Goal: Communication & Community: Participate in discussion

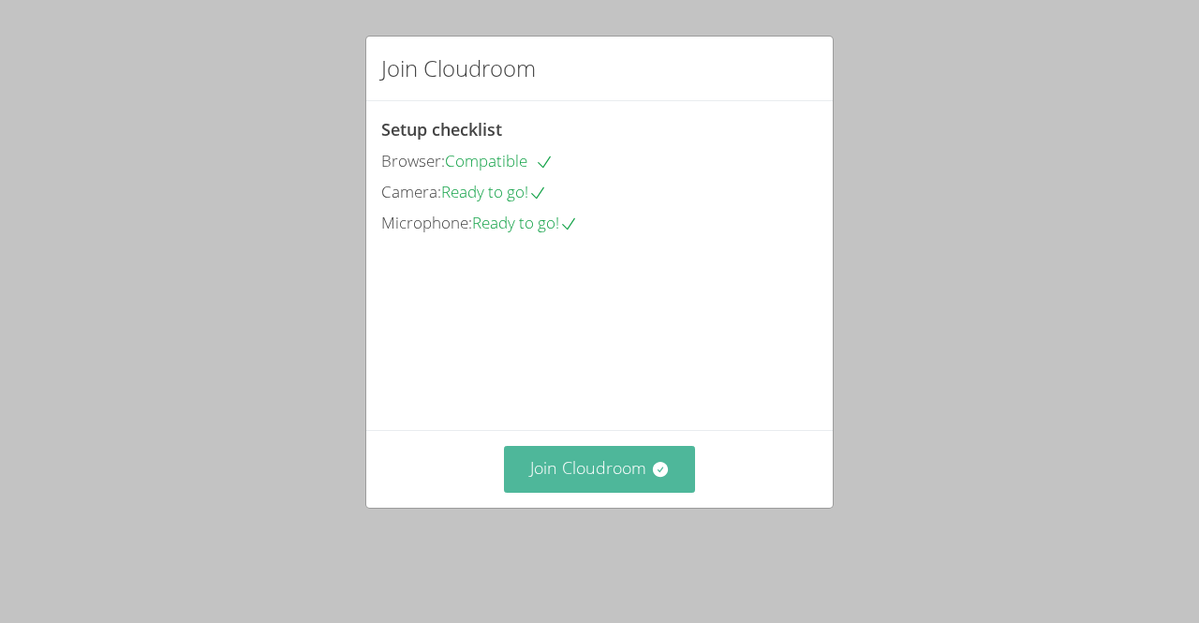
click at [585, 488] on button "Join Cloudroom" at bounding box center [600, 469] width 192 height 46
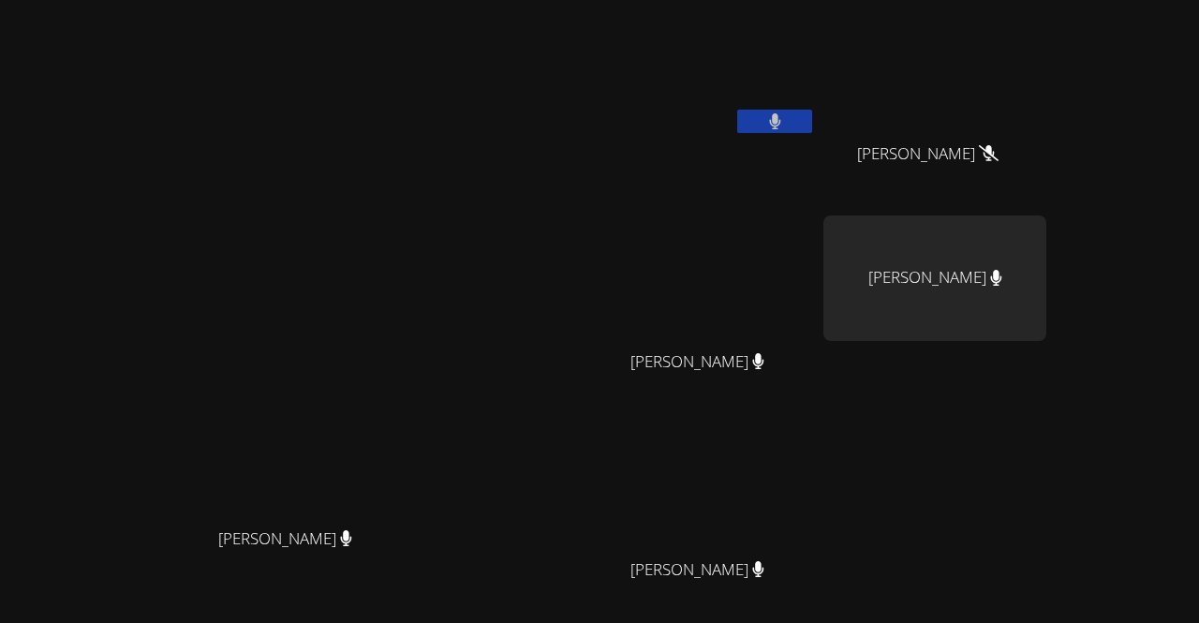
scroll to position [164, 0]
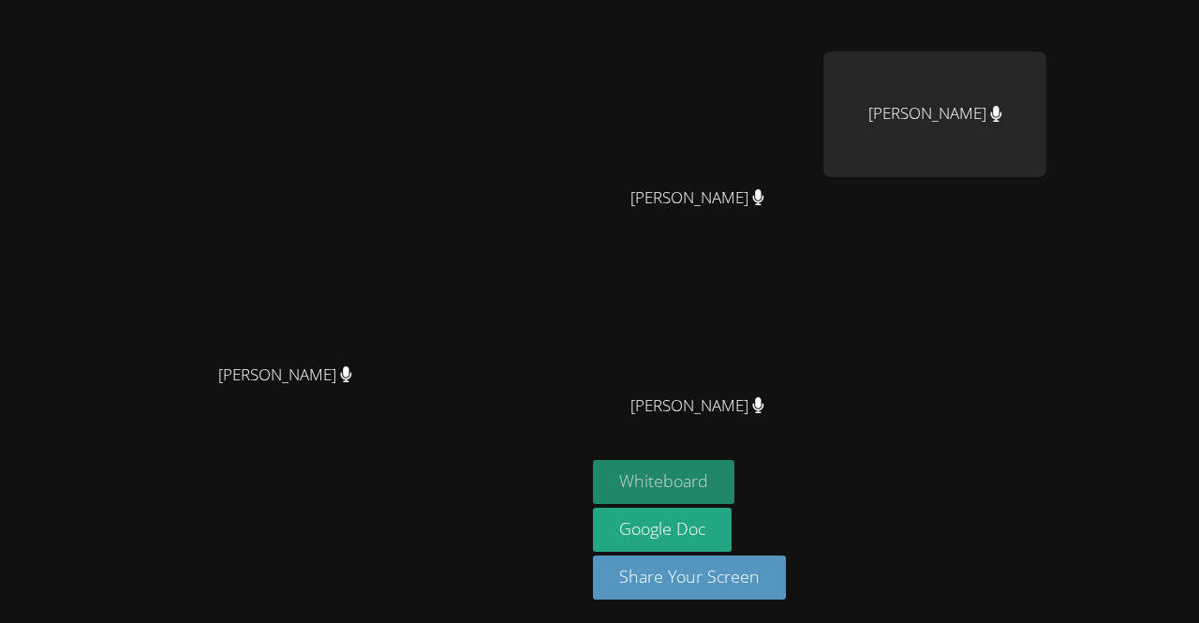
click at [735, 472] on button "Whiteboard" at bounding box center [663, 482] width 141 height 44
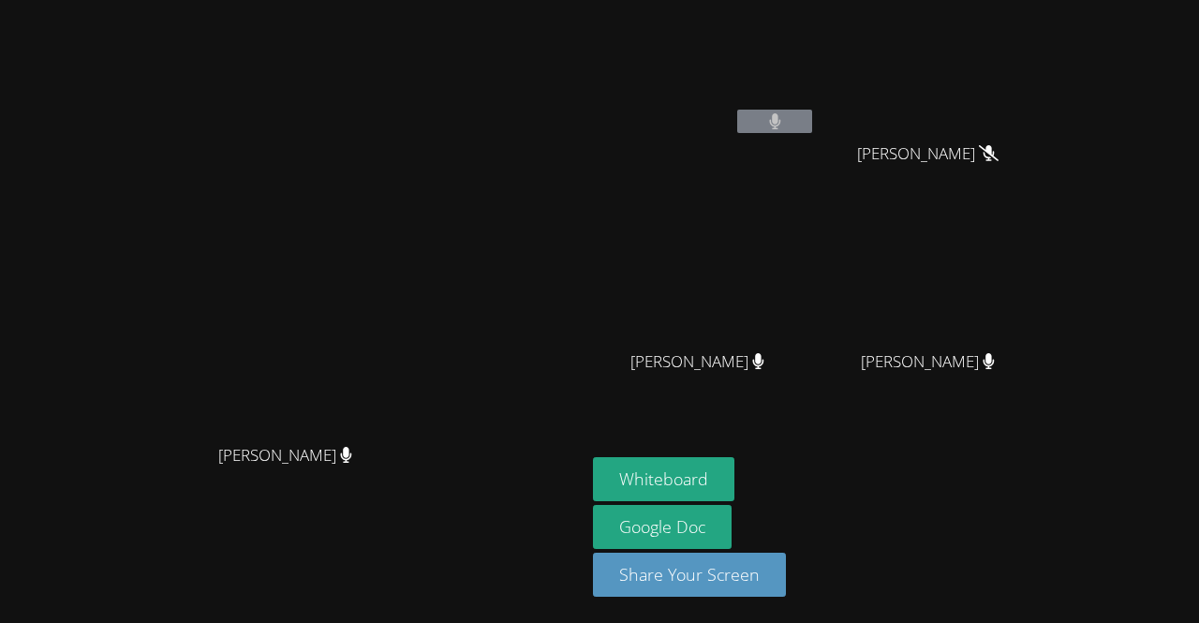
click at [816, 285] on video at bounding box center [704, 279] width 223 height 126
click at [1047, 262] on video at bounding box center [935, 279] width 223 height 126
click at [1047, 275] on video at bounding box center [935, 279] width 223 height 126
click at [1037, 454] on aside "[PERSON_NAME] [PERSON_NAME] [PERSON_NAME] [PERSON_NAME] [PERSON_NAME] [PERSON_N…" at bounding box center [820, 311] width 469 height 623
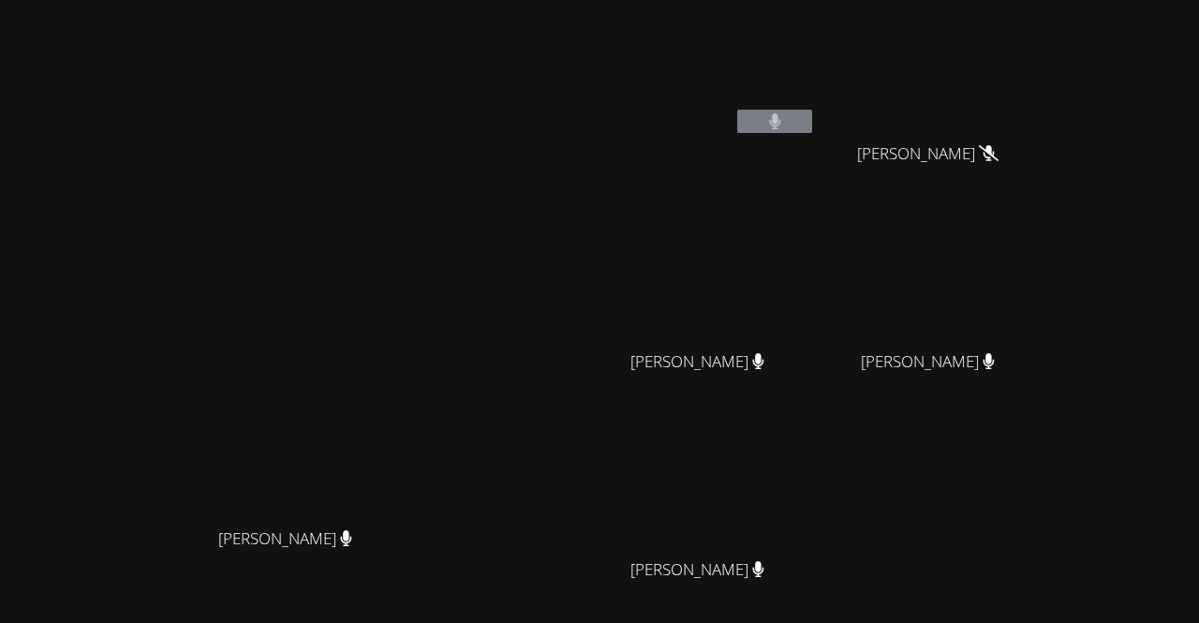
click at [1045, 292] on video at bounding box center [935, 279] width 223 height 126
click at [434, 237] on video at bounding box center [293, 357] width 281 height 321
click at [816, 232] on video at bounding box center [704, 279] width 223 height 126
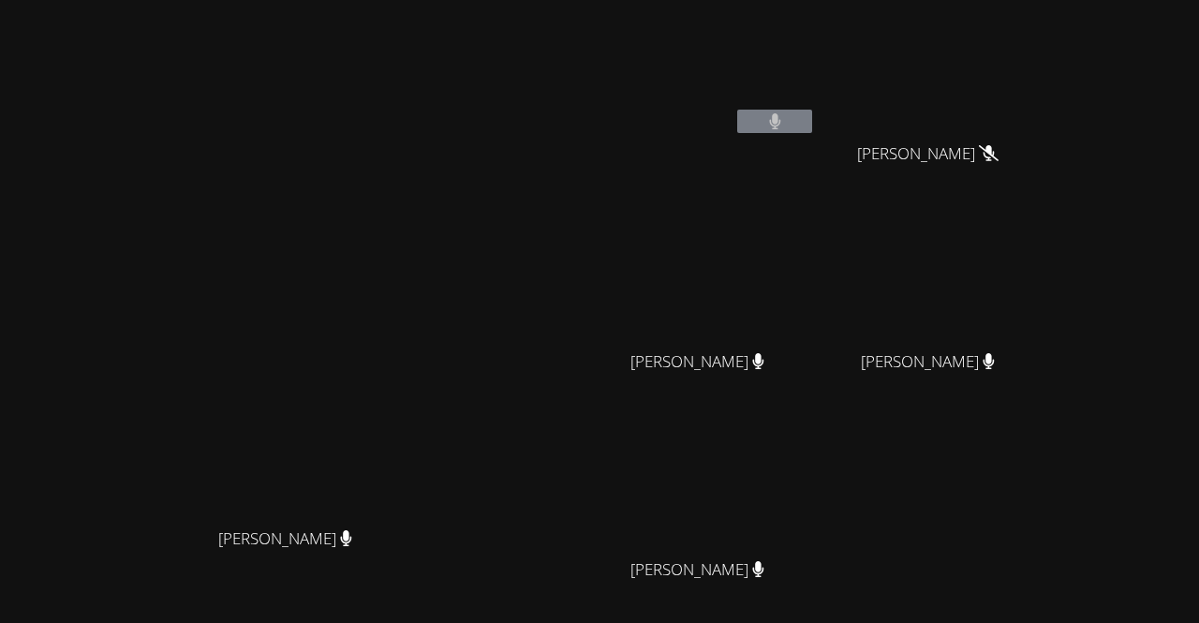
click at [816, 232] on video at bounding box center [704, 279] width 223 height 126
click at [1047, 267] on video at bounding box center [935, 279] width 223 height 126
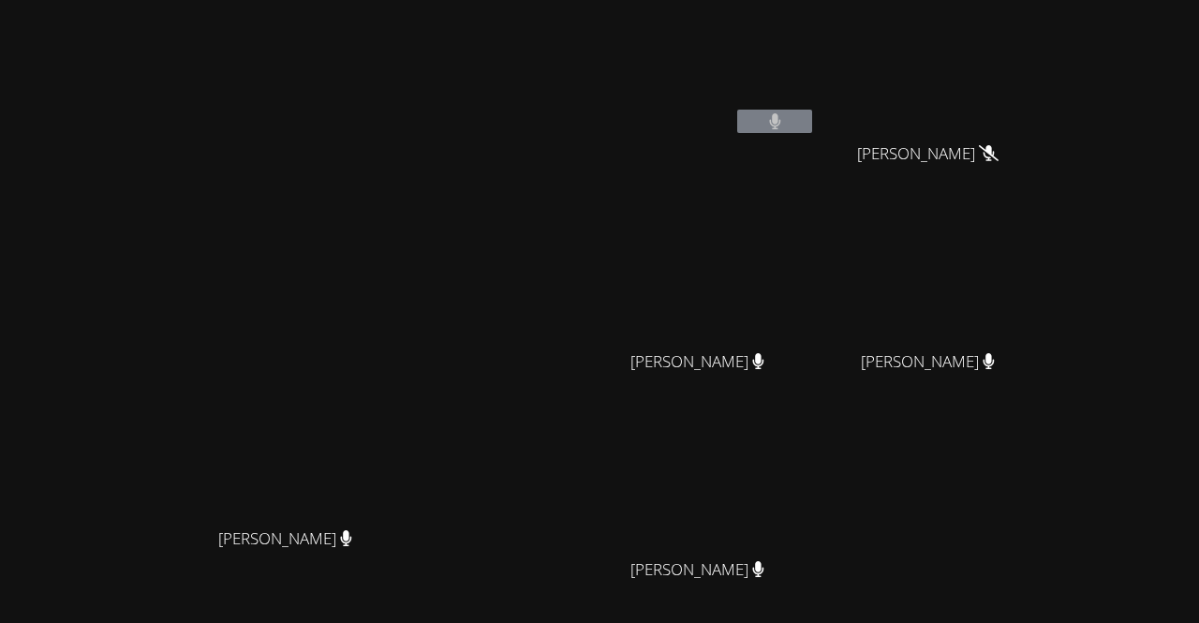
click at [1047, 267] on video at bounding box center [935, 279] width 223 height 126
click at [812, 512] on video at bounding box center [704, 487] width 223 height 126
click at [796, 300] on video at bounding box center [704, 279] width 223 height 126
click at [816, 228] on video at bounding box center [704, 279] width 223 height 126
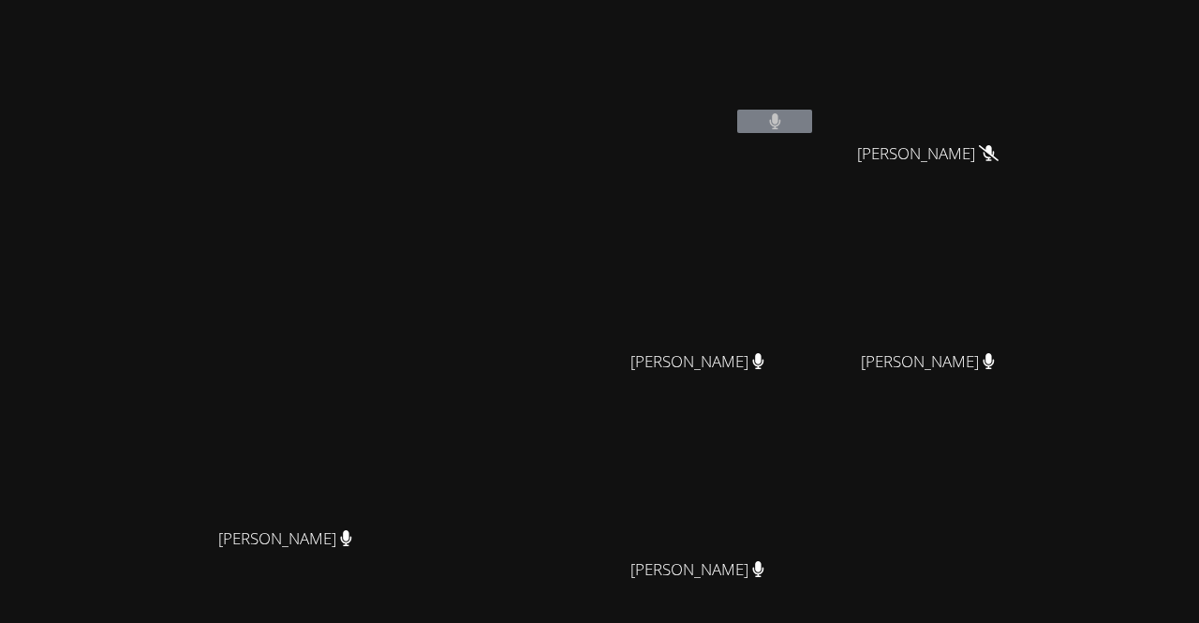
click at [320, 318] on video at bounding box center [293, 357] width 281 height 321
drag, startPoint x: 320, startPoint y: 318, endPoint x: 303, endPoint y: 318, distance: 17.8
click at [303, 318] on video at bounding box center [293, 357] width 281 height 321
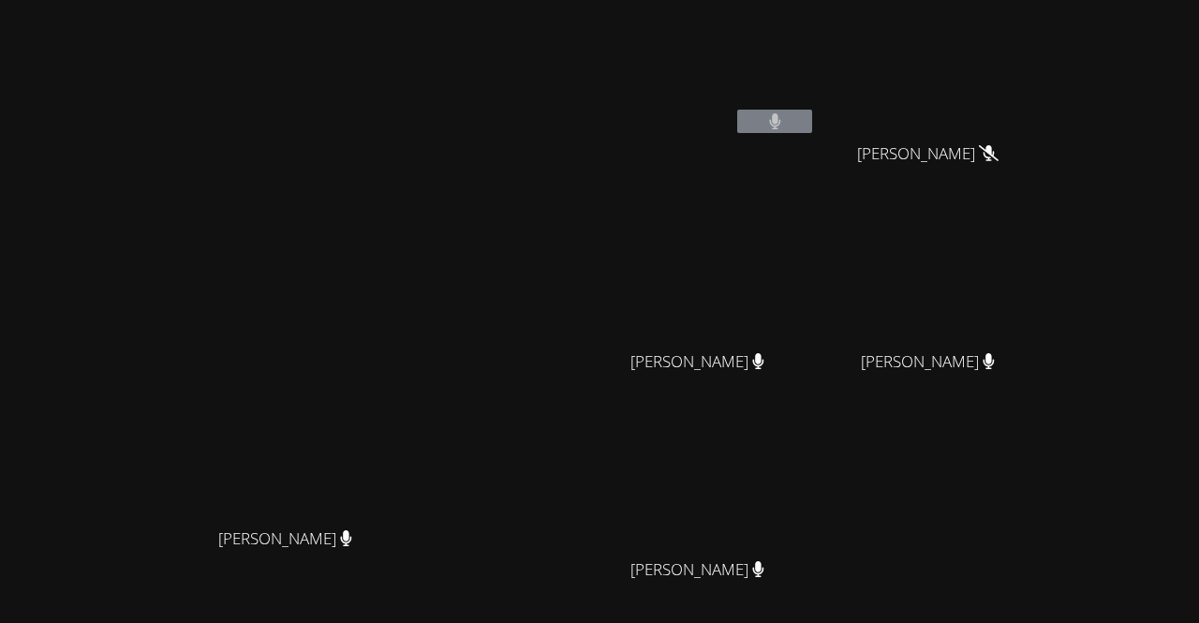
click at [303, 318] on video at bounding box center [293, 357] width 281 height 321
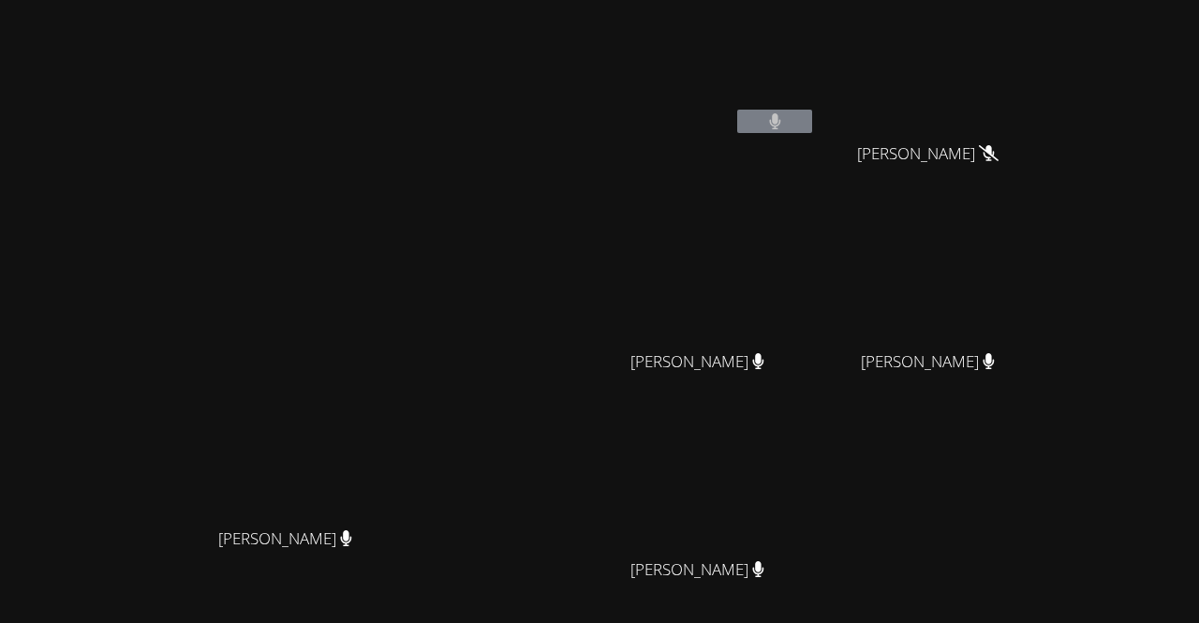
click at [1033, 40] on video at bounding box center [935, 70] width 223 height 126
click at [1035, 261] on video at bounding box center [935, 279] width 223 height 126
click at [816, 226] on video at bounding box center [704, 279] width 223 height 126
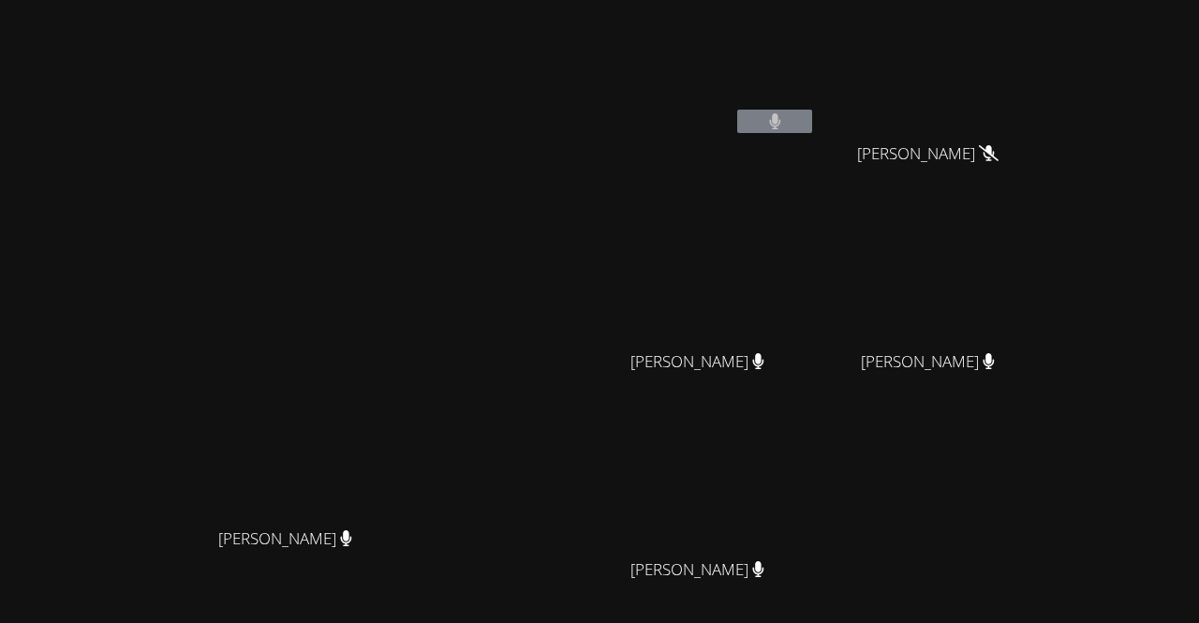
click at [816, 226] on video at bounding box center [704, 279] width 223 height 126
click at [816, 474] on video at bounding box center [704, 487] width 223 height 126
click at [1047, 282] on video at bounding box center [935, 279] width 223 height 126
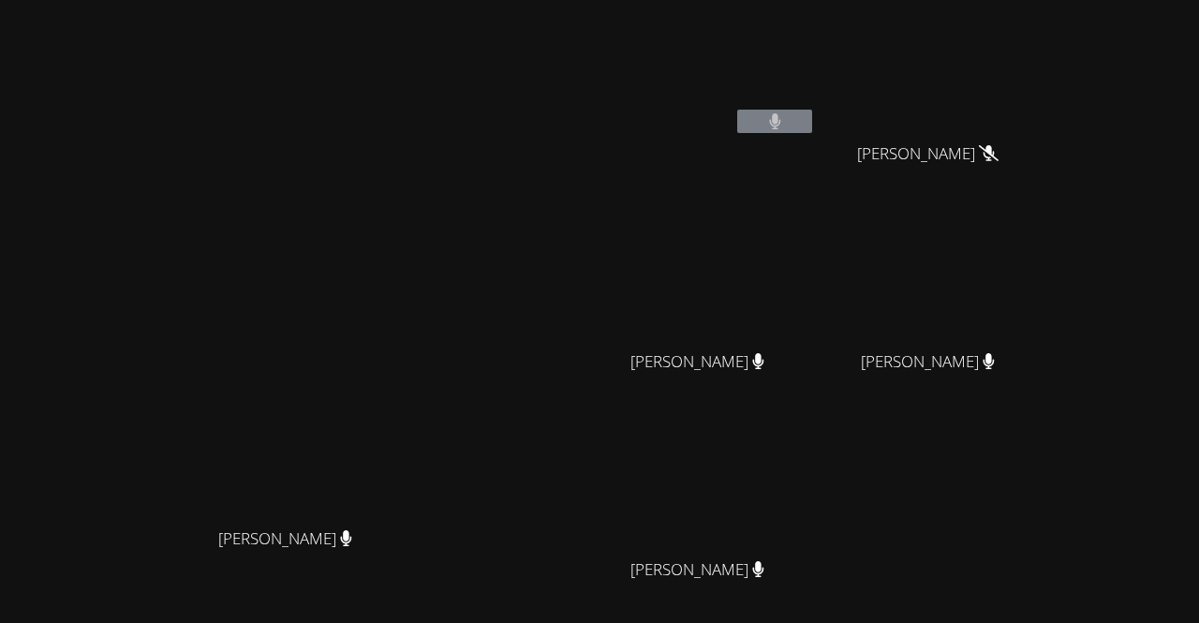
click at [1047, 282] on video at bounding box center [935, 279] width 223 height 126
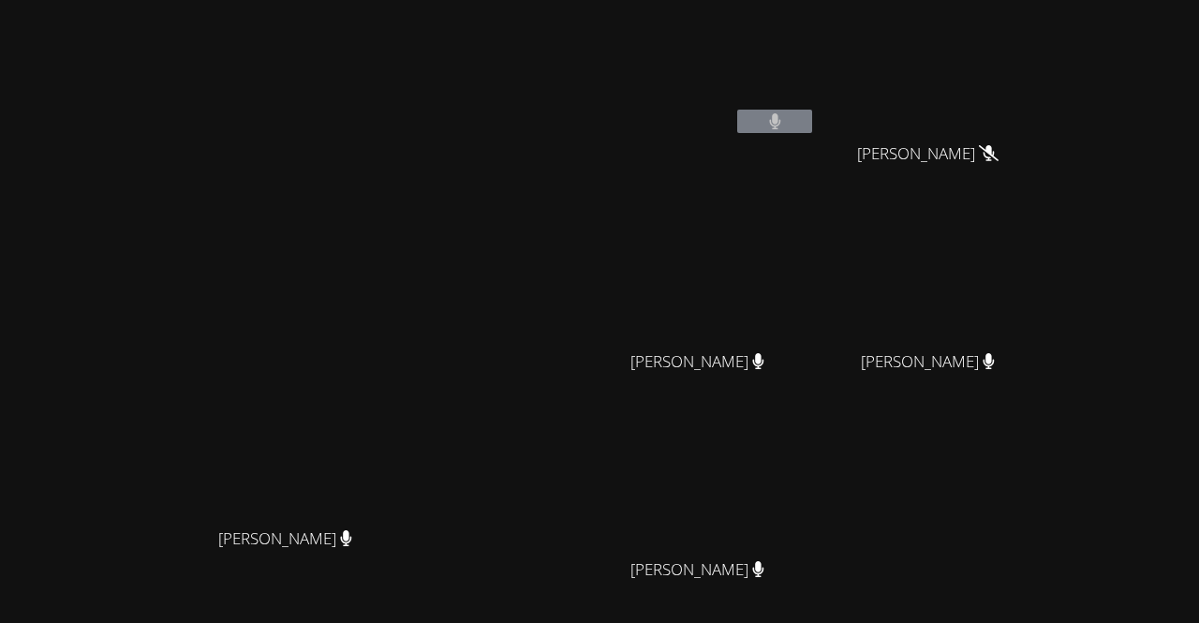
click at [1047, 282] on video at bounding box center [935, 279] width 223 height 126
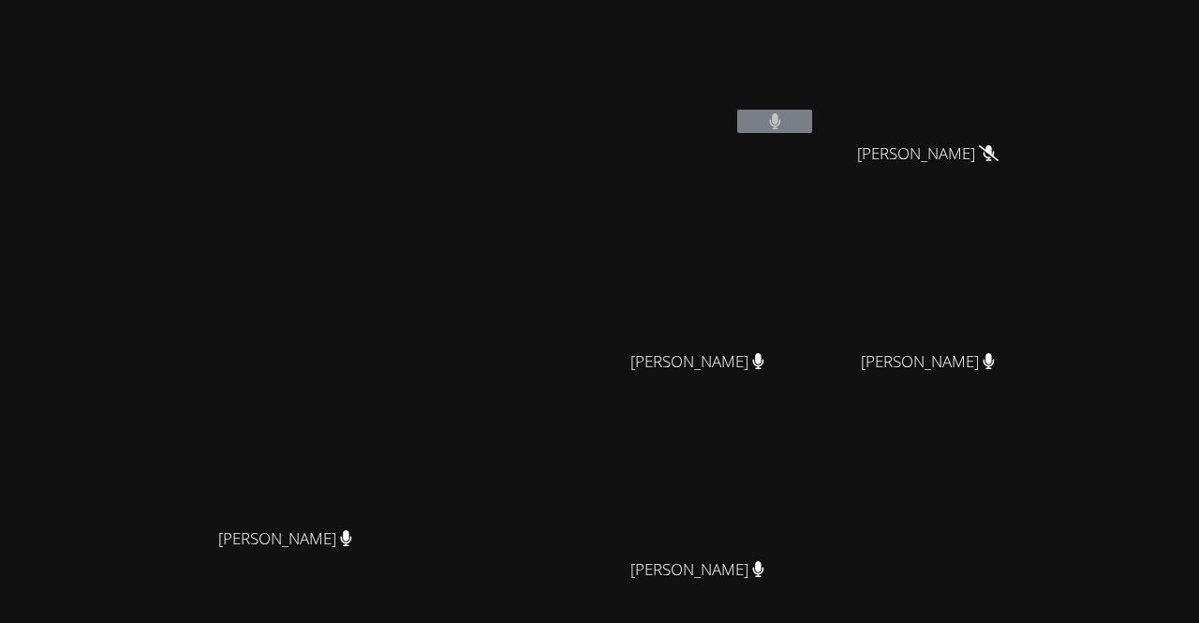
click at [1047, 282] on video at bounding box center [935, 279] width 223 height 126
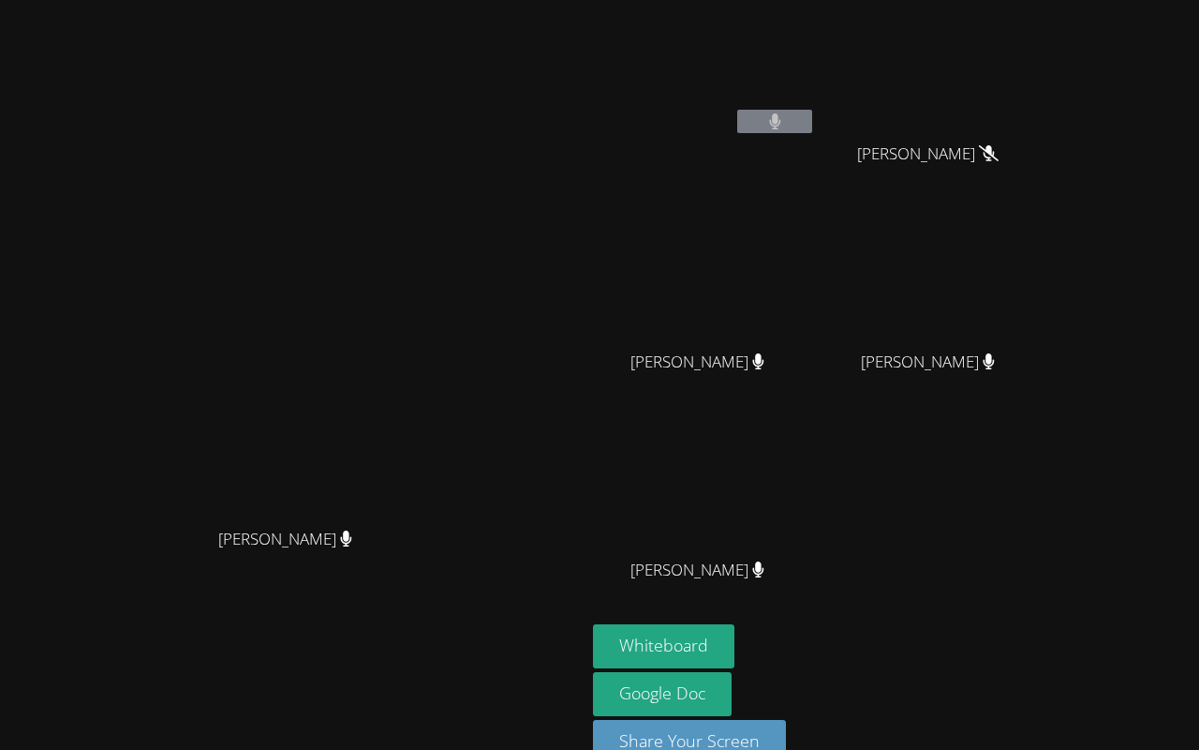
click at [1047, 341] on video at bounding box center [935, 279] width 223 height 126
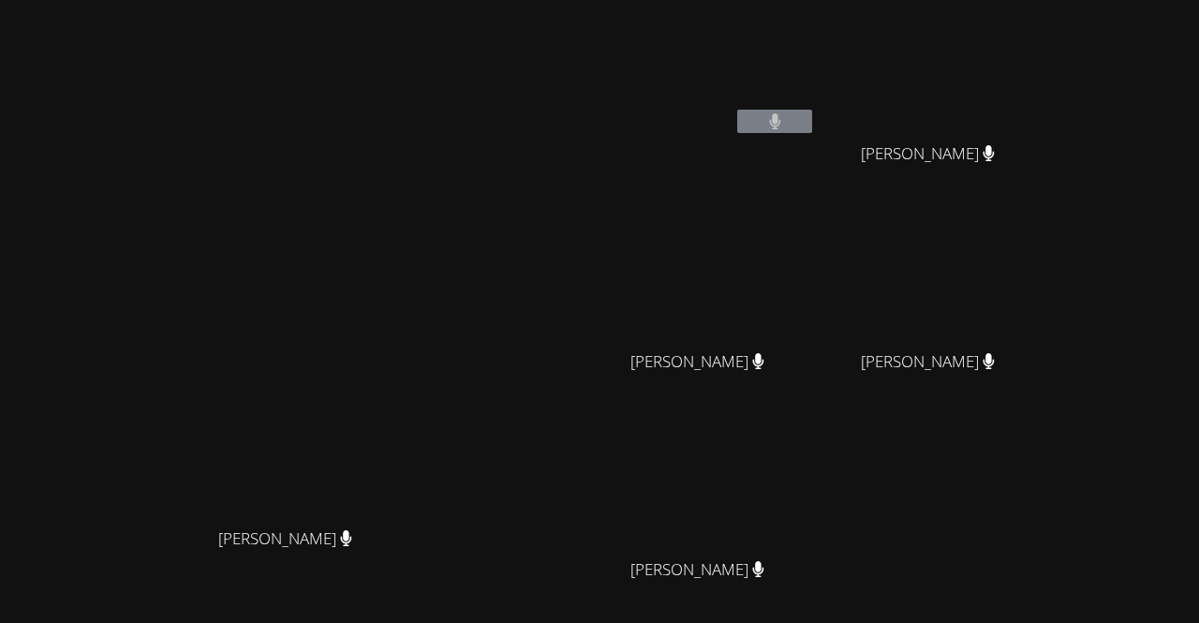
click at [778, 284] on video at bounding box center [704, 279] width 223 height 126
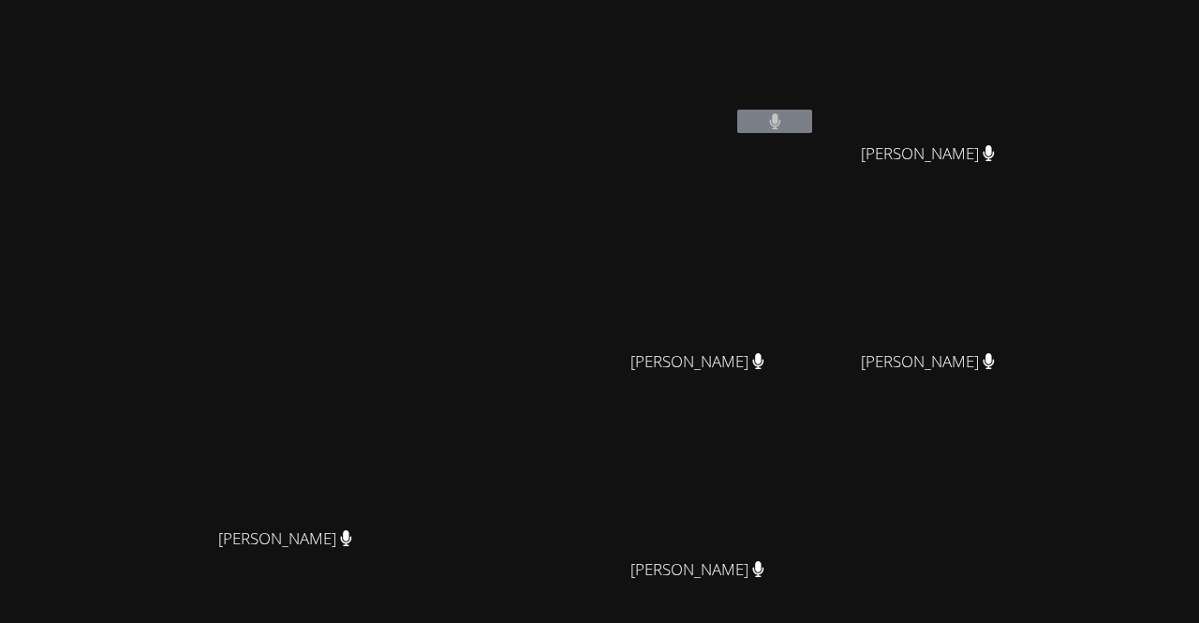
click at [778, 284] on video at bounding box center [704, 279] width 223 height 126
drag, startPoint x: 1113, startPoint y: 318, endPoint x: 1070, endPoint y: 379, distance: 74.6
click at [1047, 379] on div "[PERSON_NAME]" at bounding box center [935, 378] width 223 height 75
click at [1047, 63] on video at bounding box center [935, 70] width 223 height 126
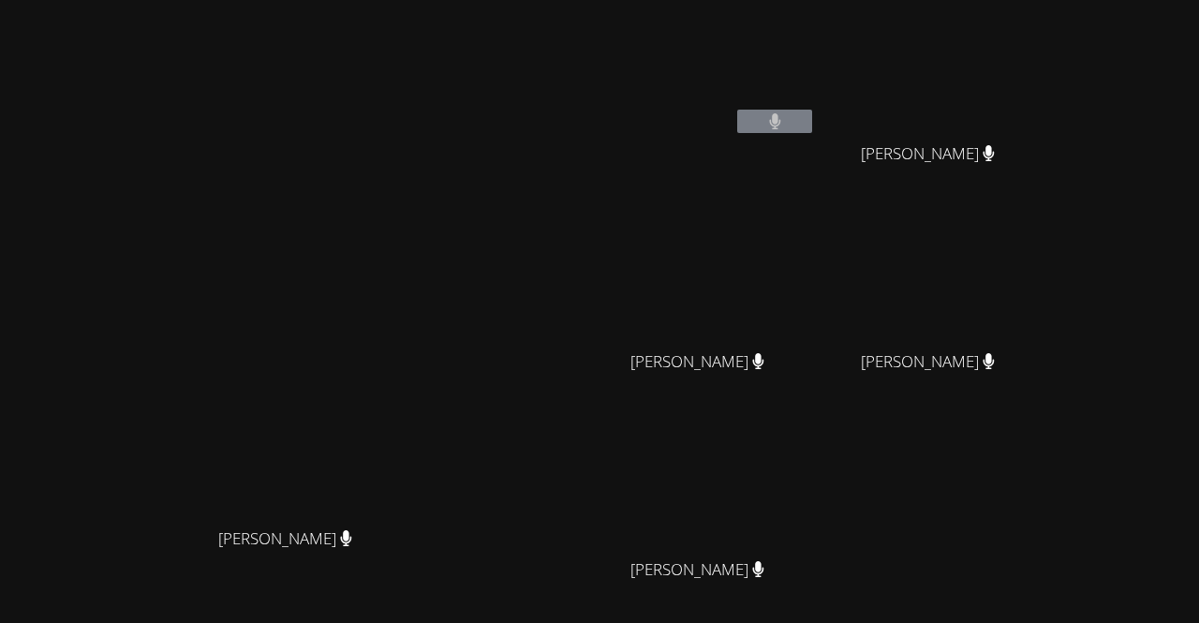
click at [1047, 63] on video at bounding box center [935, 70] width 223 height 126
drag, startPoint x: 1076, startPoint y: 63, endPoint x: 1154, endPoint y: 68, distance: 78.0
drag, startPoint x: 1154, startPoint y: 68, endPoint x: 1133, endPoint y: 26, distance: 46.9
click at [1047, 26] on video at bounding box center [935, 70] width 223 height 126
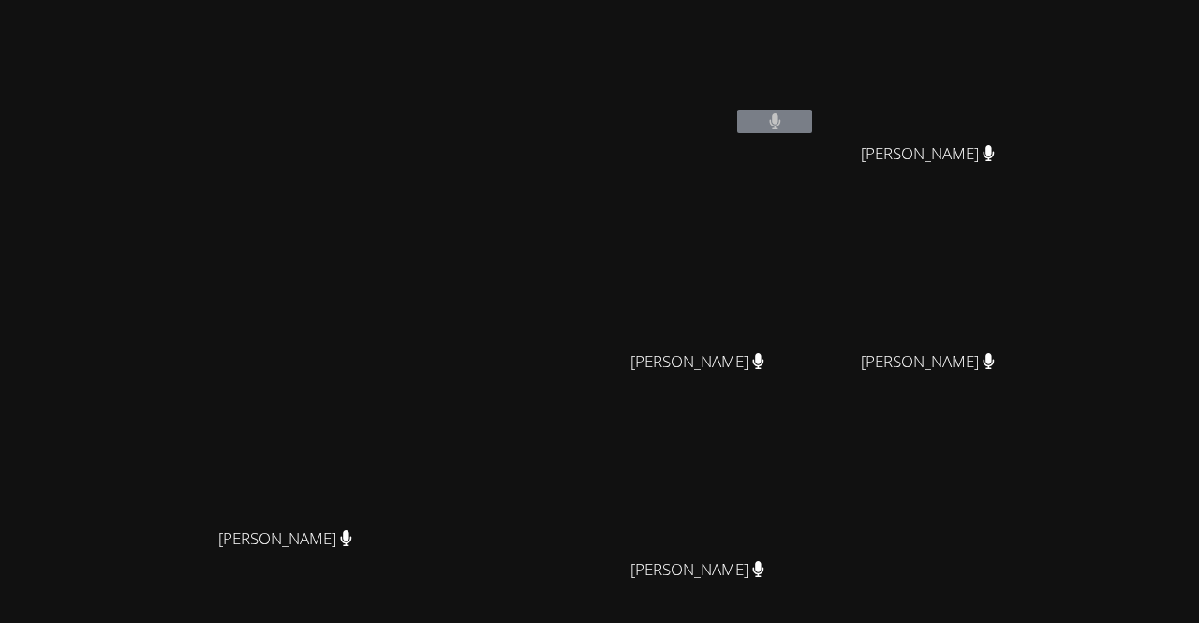
click at [1047, 26] on video at bounding box center [935, 70] width 223 height 126
click at [1023, 98] on video at bounding box center [935, 70] width 223 height 126
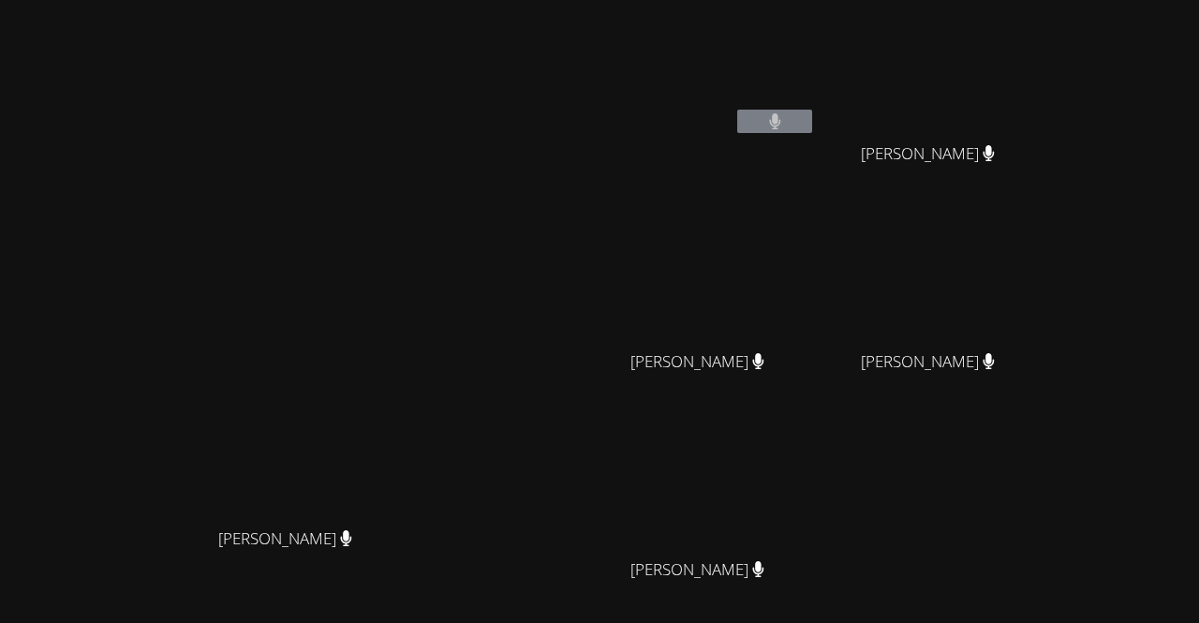
drag, startPoint x: 908, startPoint y: 5, endPoint x: 1033, endPoint y: 397, distance: 411.9
click at [1033, 397] on div "[PERSON_NAME]" at bounding box center [935, 378] width 223 height 75
drag, startPoint x: 834, startPoint y: 39, endPoint x: 1026, endPoint y: 425, distance: 431.2
drag, startPoint x: 1026, startPoint y: 425, endPoint x: 1102, endPoint y: 534, distance: 132.6
click at [1047, 534] on div "[PERSON_NAME] [PERSON_NAME] [PERSON_NAME] [PERSON_NAME] [PERSON_NAME] [PERSON_N…" at bounding box center [820, 315] width 454 height 617
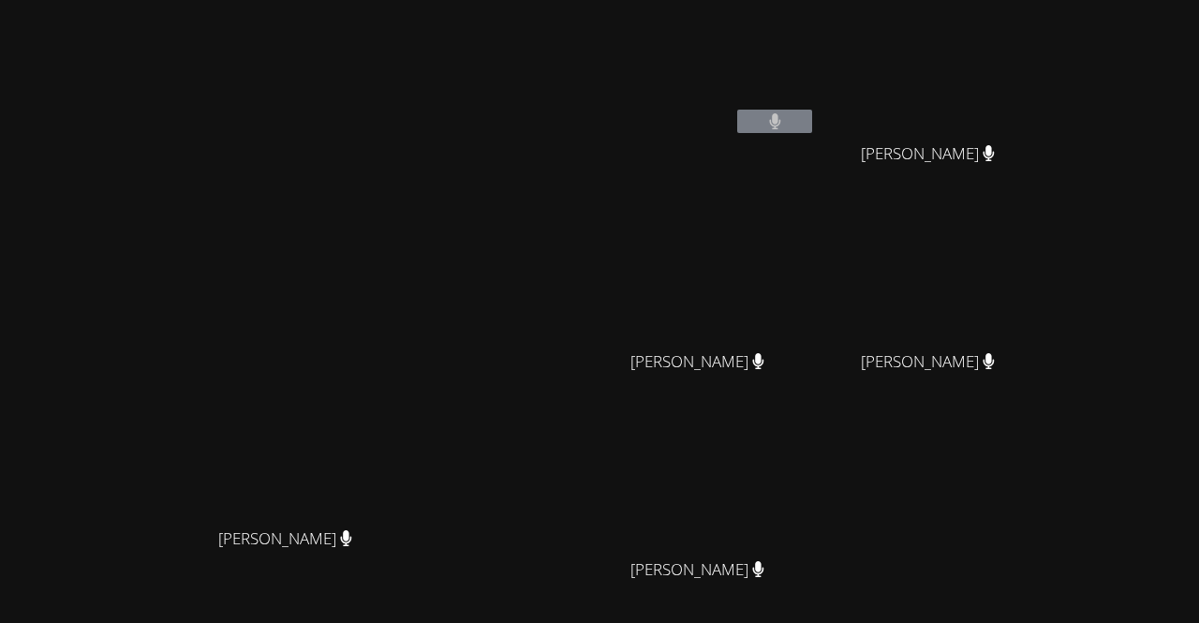
click at [1027, 82] on video at bounding box center [935, 70] width 223 height 126
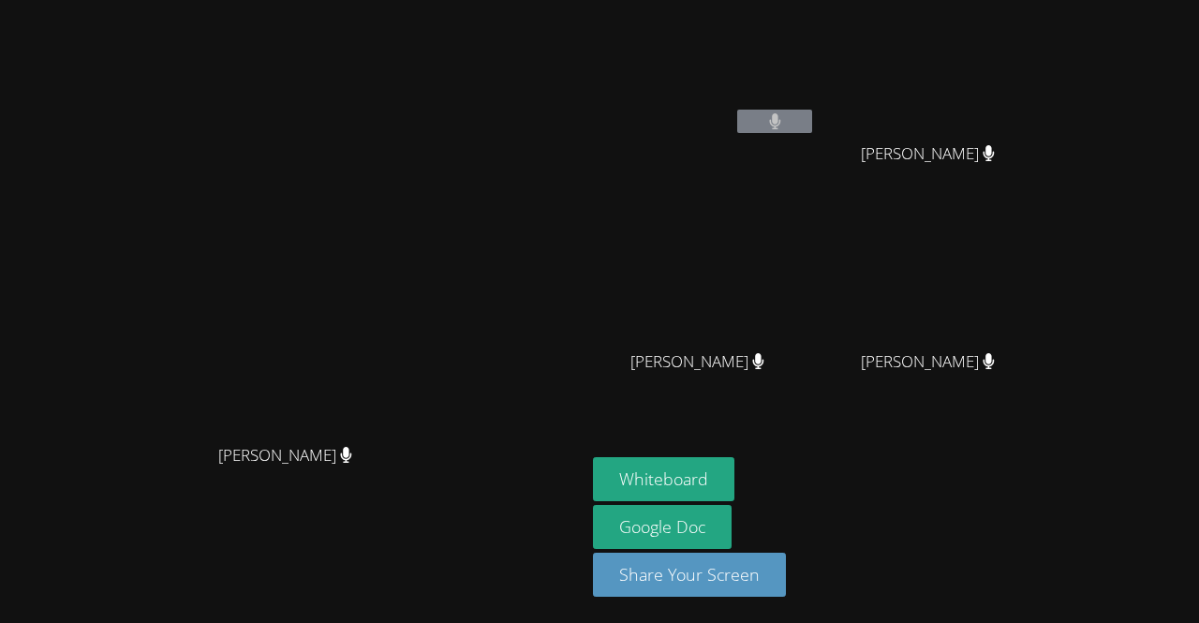
drag, startPoint x: 1027, startPoint y: 82, endPoint x: 1116, endPoint y: 454, distance: 383.4
click at [1054, 454] on aside "[PERSON_NAME] [PERSON_NAME] [PERSON_NAME] [PERSON_NAME] [PERSON_NAME] [PERSON_N…" at bounding box center [820, 311] width 469 height 623
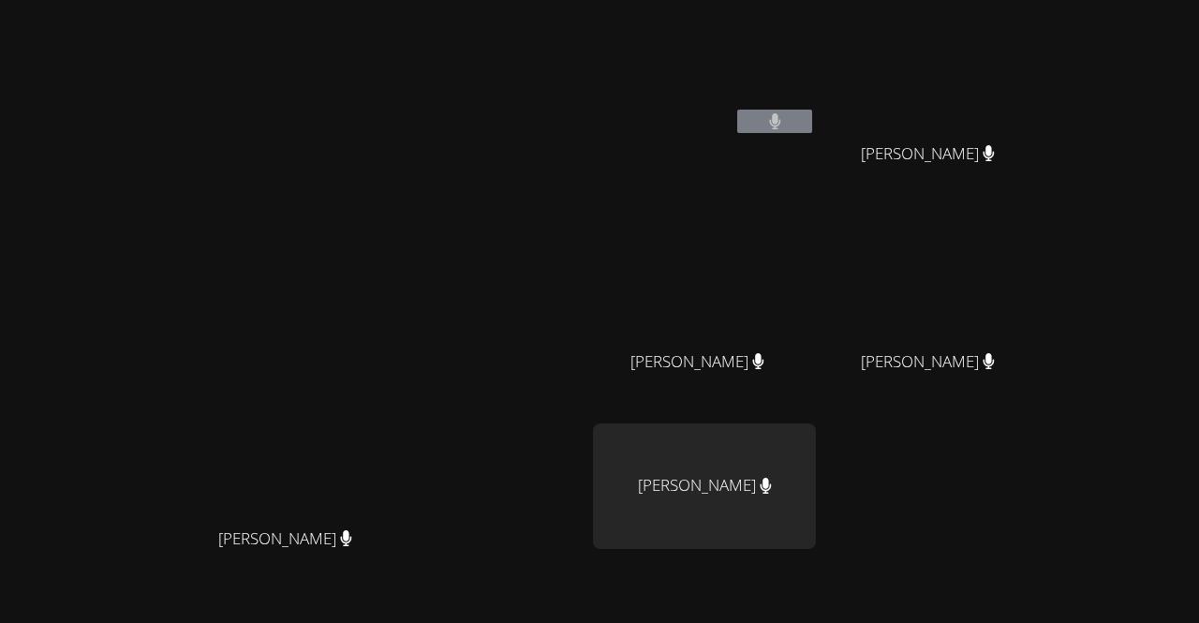
drag, startPoint x: 846, startPoint y: 267, endPoint x: 620, endPoint y: 335, distance: 235.7
click at [434, 335] on video at bounding box center [293, 357] width 281 height 321
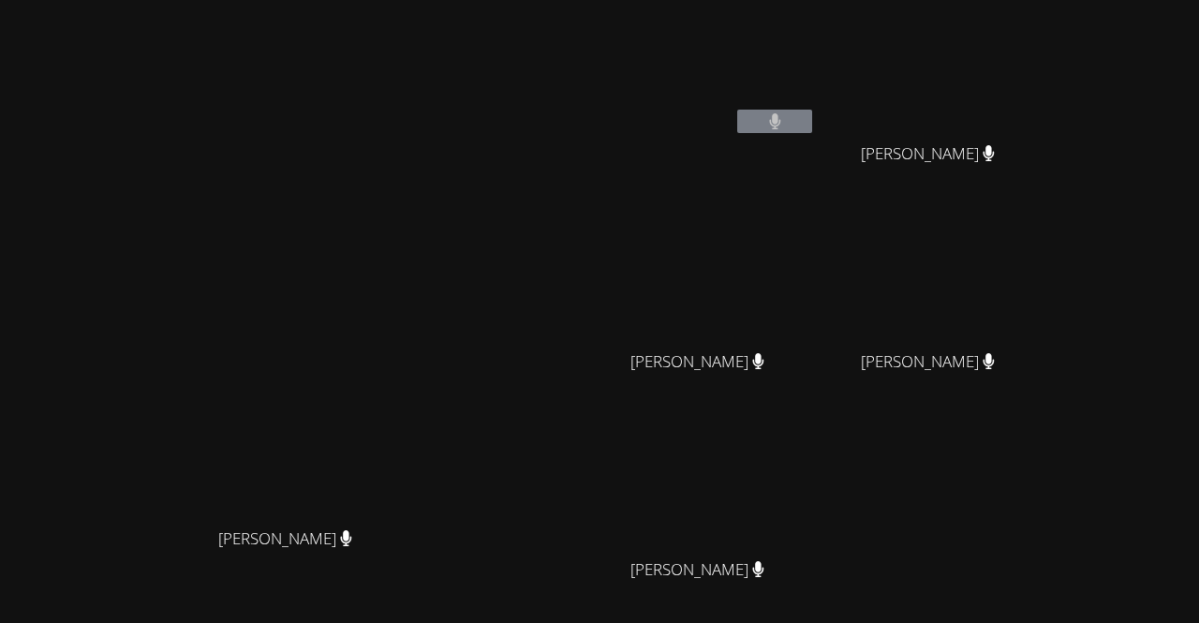
drag, startPoint x: 875, startPoint y: 473, endPoint x: 846, endPoint y: 490, distance: 33.6
drag, startPoint x: 846, startPoint y: 490, endPoint x: 798, endPoint y: 486, distance: 47.9
click at [798, 486] on video at bounding box center [704, 487] width 223 height 126
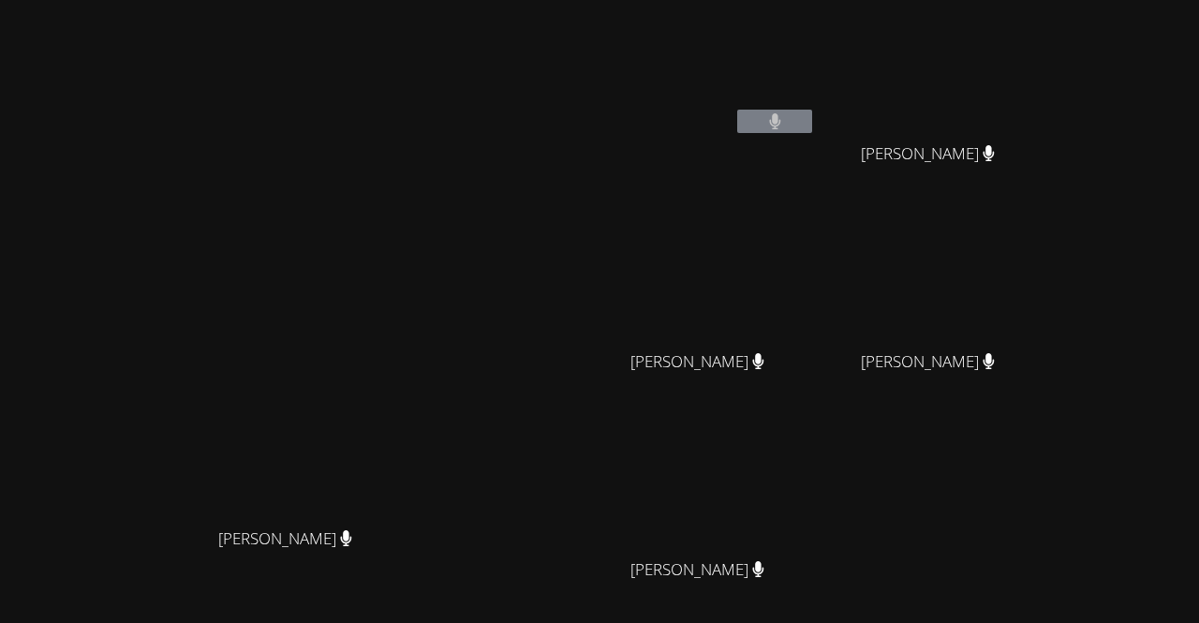
click at [798, 486] on video at bounding box center [704, 487] width 223 height 126
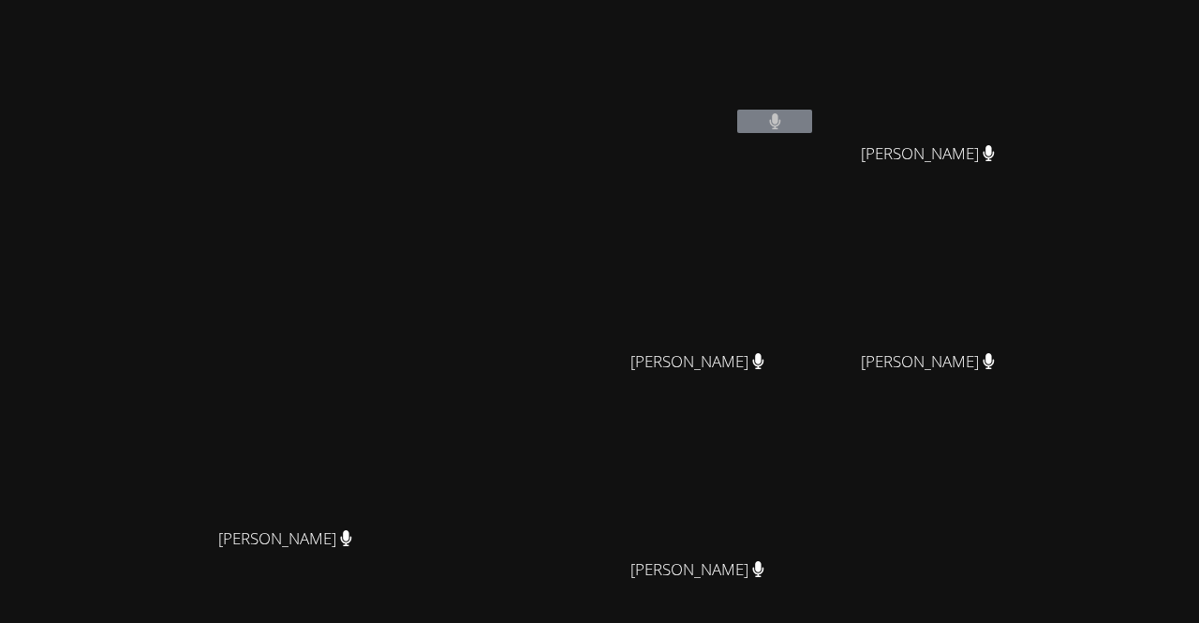
click at [798, 486] on video at bounding box center [704, 487] width 223 height 126
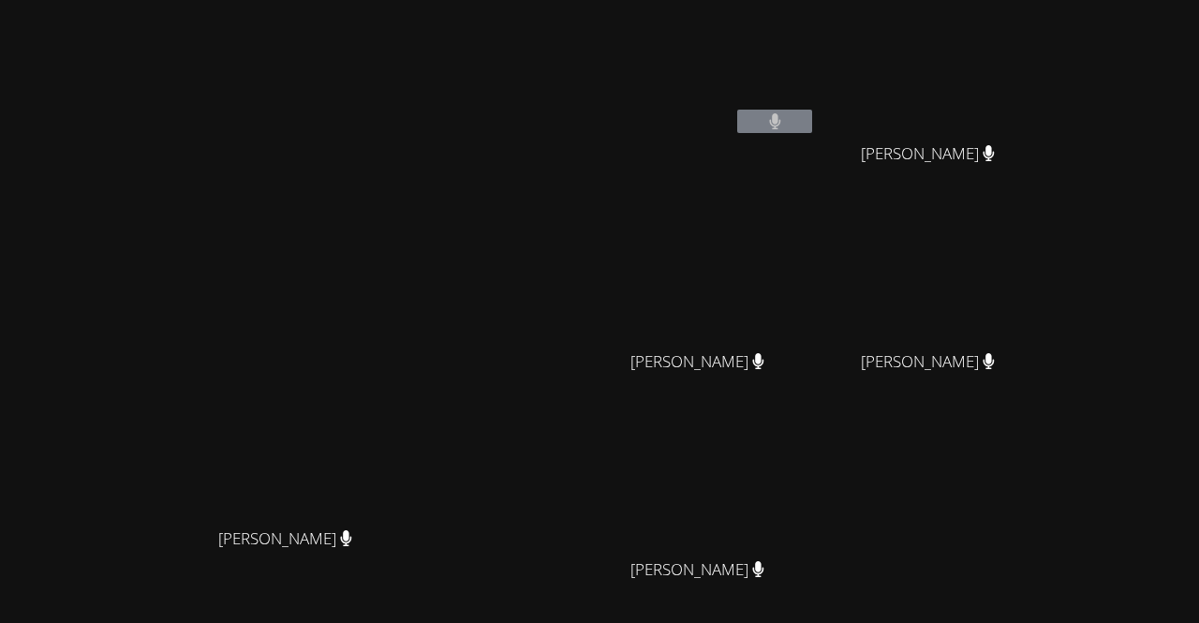
click at [1046, 85] on video at bounding box center [935, 70] width 223 height 126
drag, startPoint x: 873, startPoint y: 305, endPoint x: 652, endPoint y: 359, distance: 227.5
drag, startPoint x: 652, startPoint y: 359, endPoint x: 1107, endPoint y: 524, distance: 483.5
click at [1047, 524] on div "[PERSON_NAME] [PERSON_NAME] [PERSON_NAME] [PERSON_NAME] [PERSON_NAME] [PERSON_N…" at bounding box center [820, 315] width 454 height 617
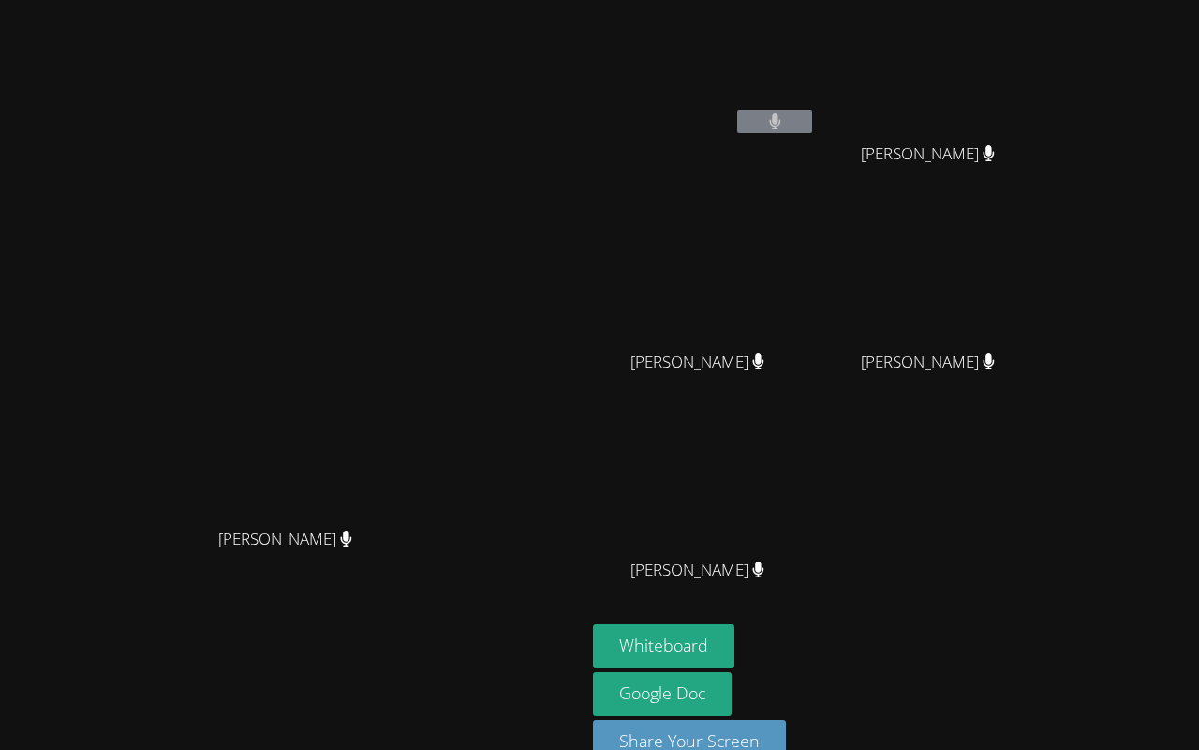
drag, startPoint x: 1134, startPoint y: 722, endPoint x: 772, endPoint y: 256, distance: 589.7
click at [772, 256] on video at bounding box center [599, 375] width 1199 height 750
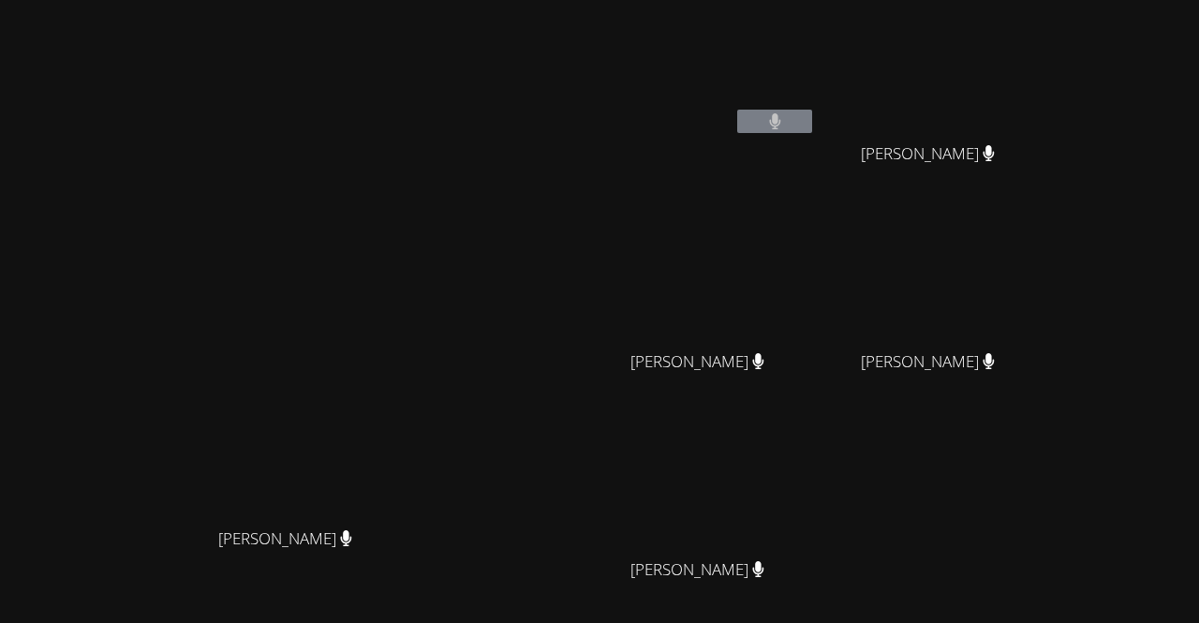
click at [816, 261] on video at bounding box center [704, 279] width 223 height 126
click at [780, 281] on video at bounding box center [704, 279] width 223 height 126
click at [1047, 278] on video at bounding box center [935, 279] width 223 height 126
click at [1040, 278] on video at bounding box center [935, 279] width 223 height 126
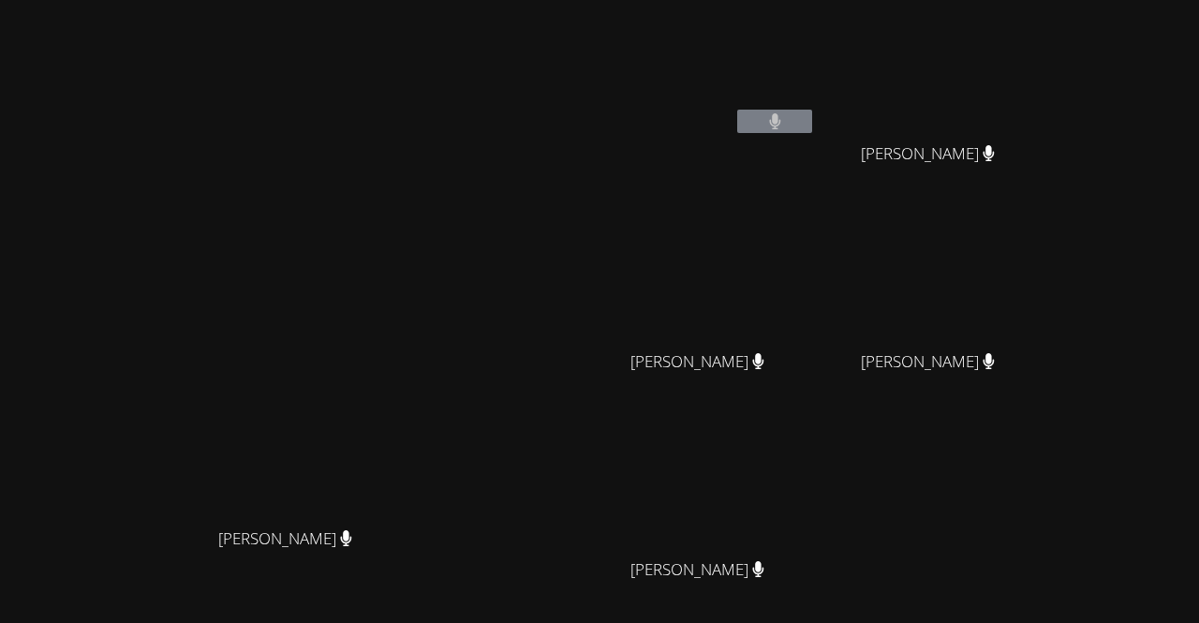
click at [1034, 297] on video at bounding box center [935, 279] width 223 height 126
click at [812, 475] on video at bounding box center [704, 487] width 223 height 126
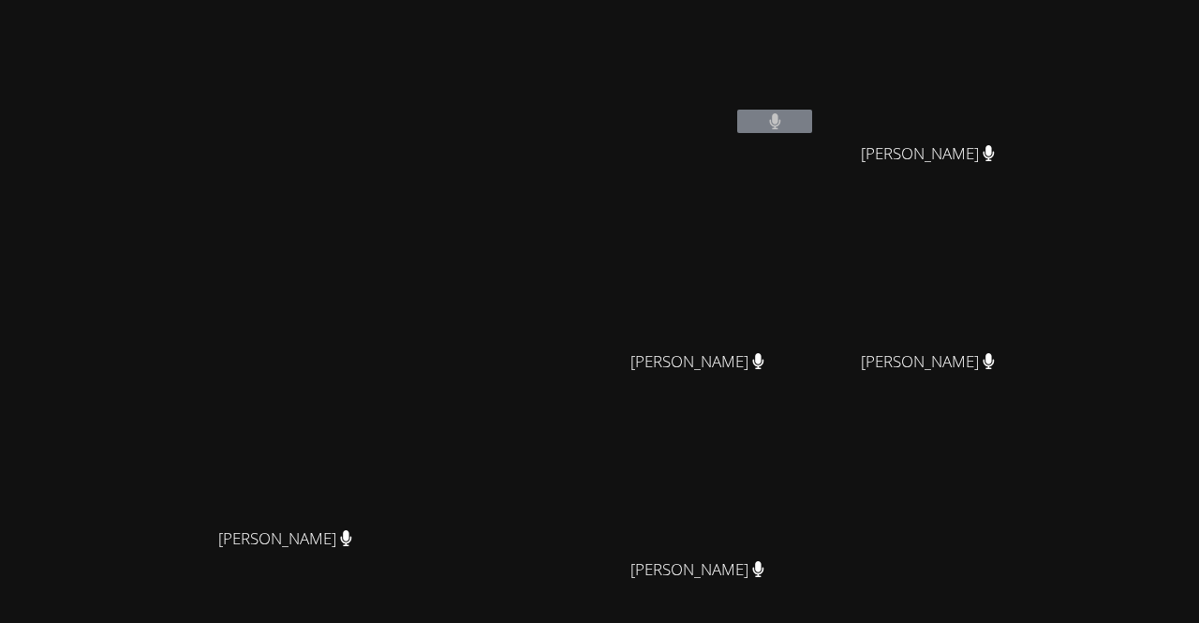
click at [812, 475] on video at bounding box center [704, 487] width 223 height 126
click at [814, 479] on video at bounding box center [704, 487] width 223 height 126
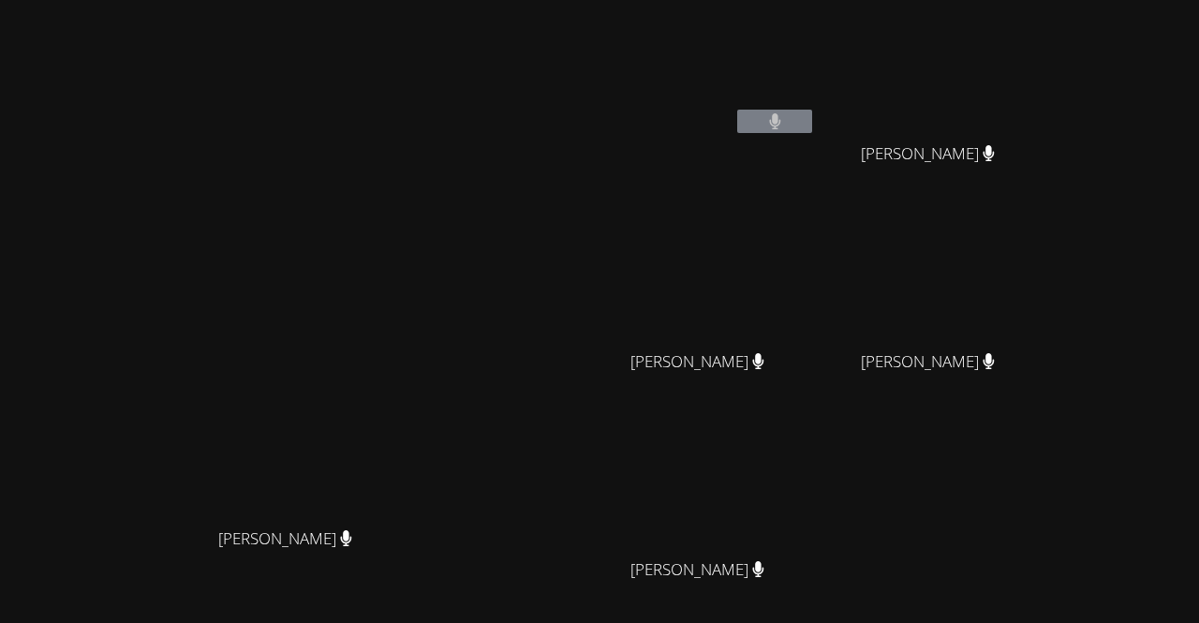
click at [814, 479] on video at bounding box center [704, 487] width 223 height 126
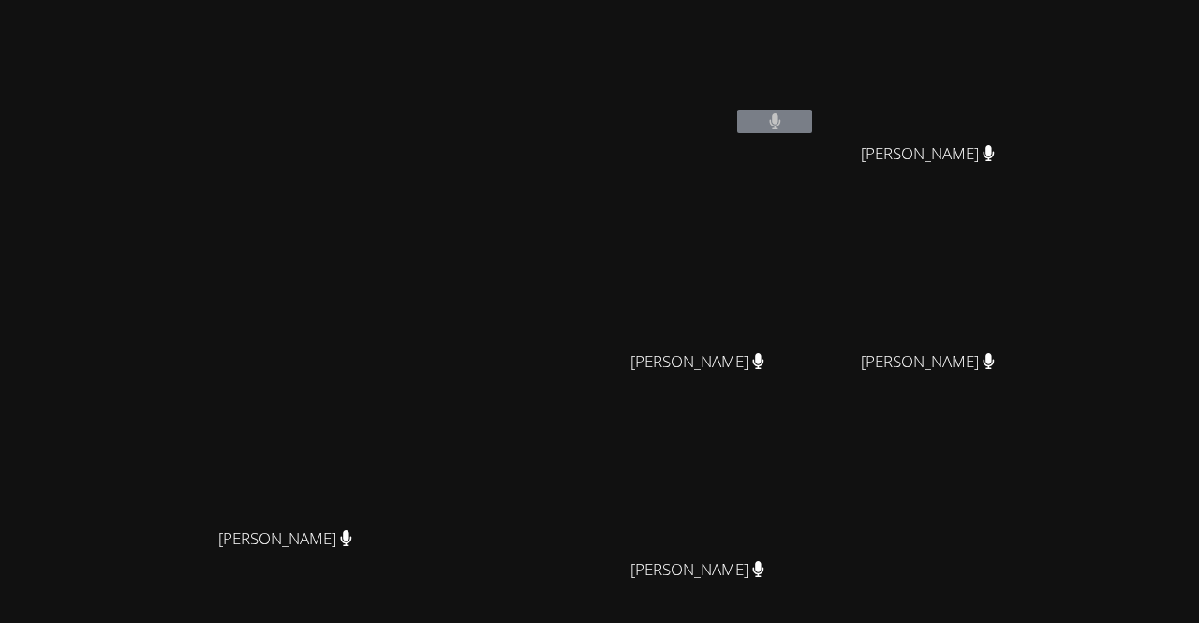
click at [816, 485] on video at bounding box center [704, 487] width 223 height 126
drag, startPoint x: 903, startPoint y: 485, endPoint x: 853, endPoint y: 494, distance: 51.3
click at [816, 494] on video at bounding box center [704, 487] width 223 height 126
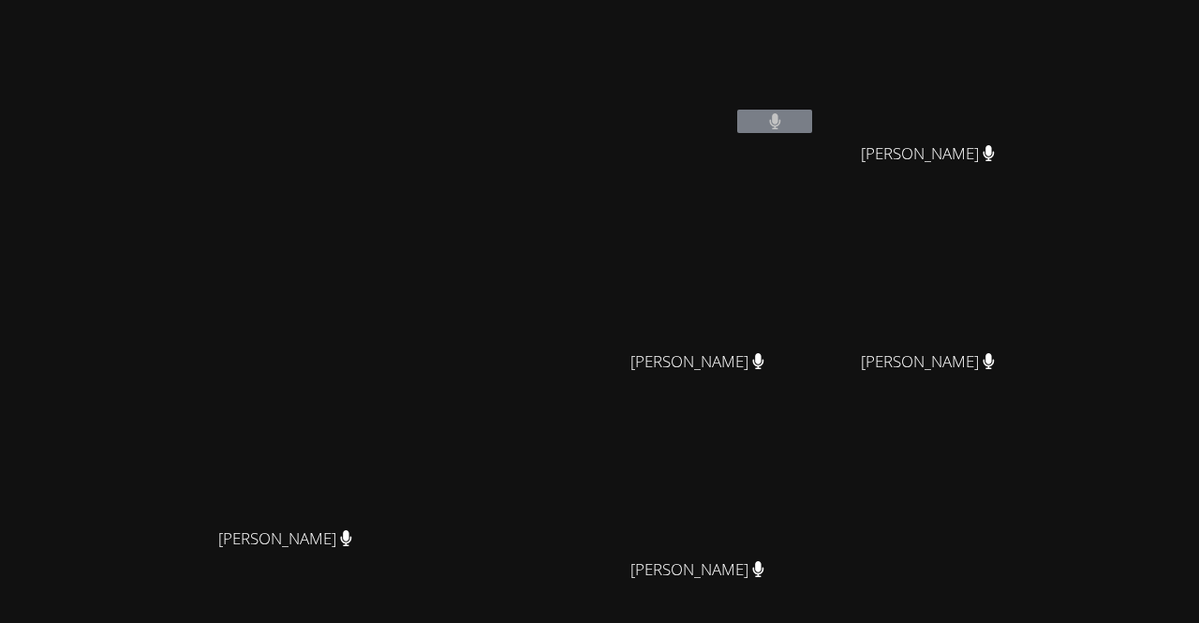
click at [816, 494] on video at bounding box center [704, 487] width 223 height 126
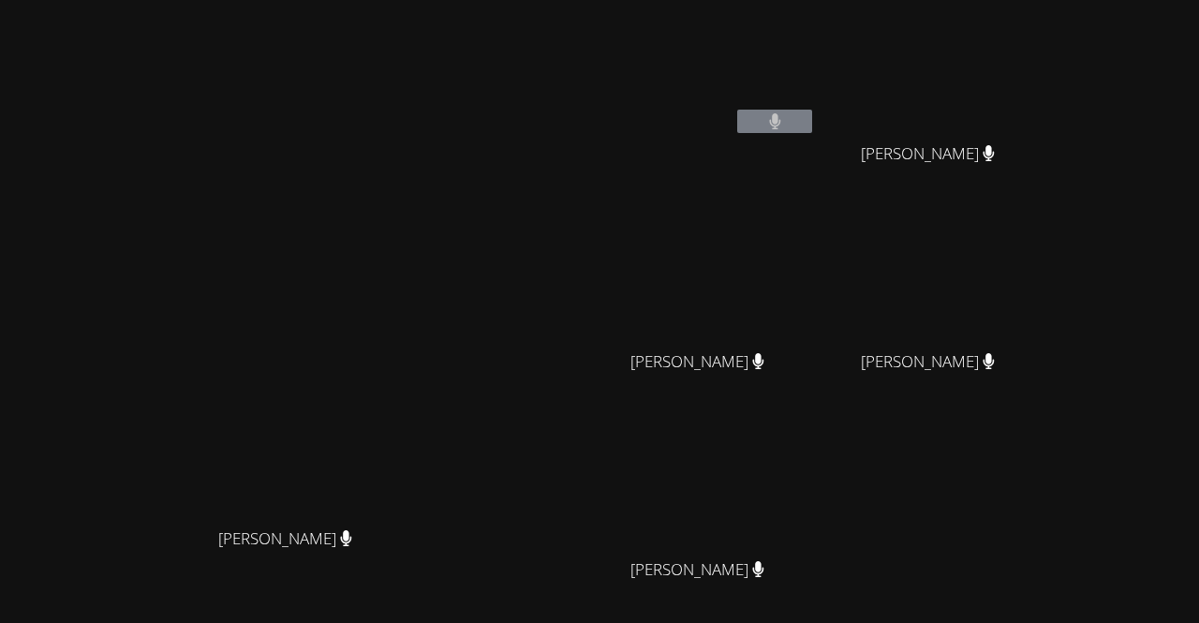
click at [816, 494] on video at bounding box center [704, 487] width 223 height 126
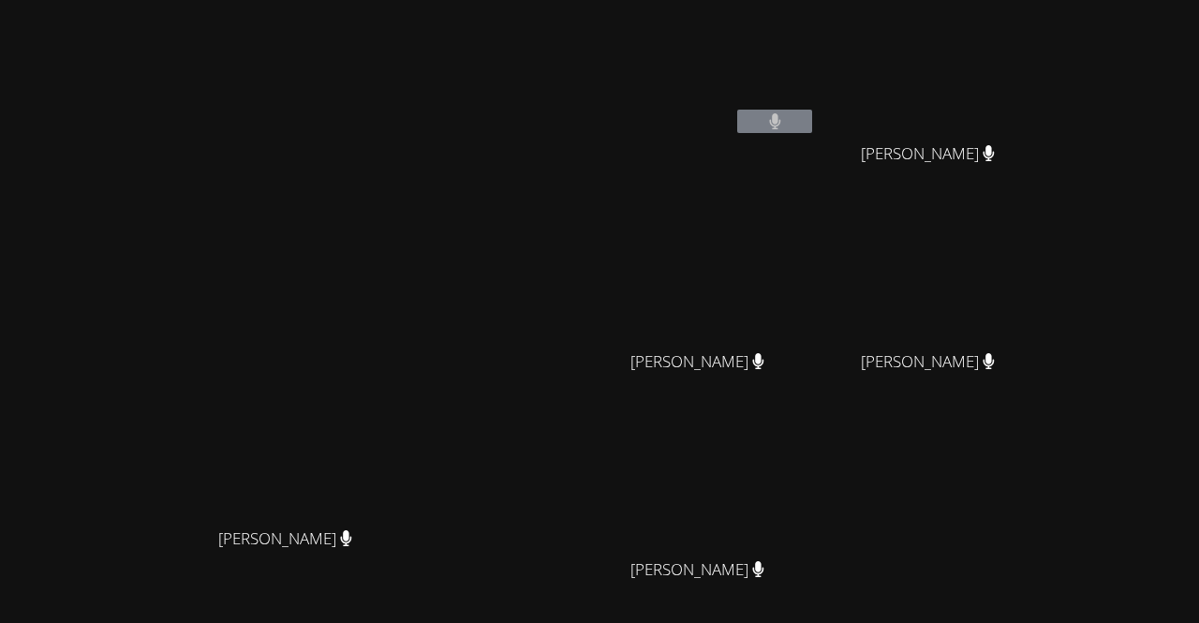
click at [816, 494] on video at bounding box center [704, 487] width 223 height 126
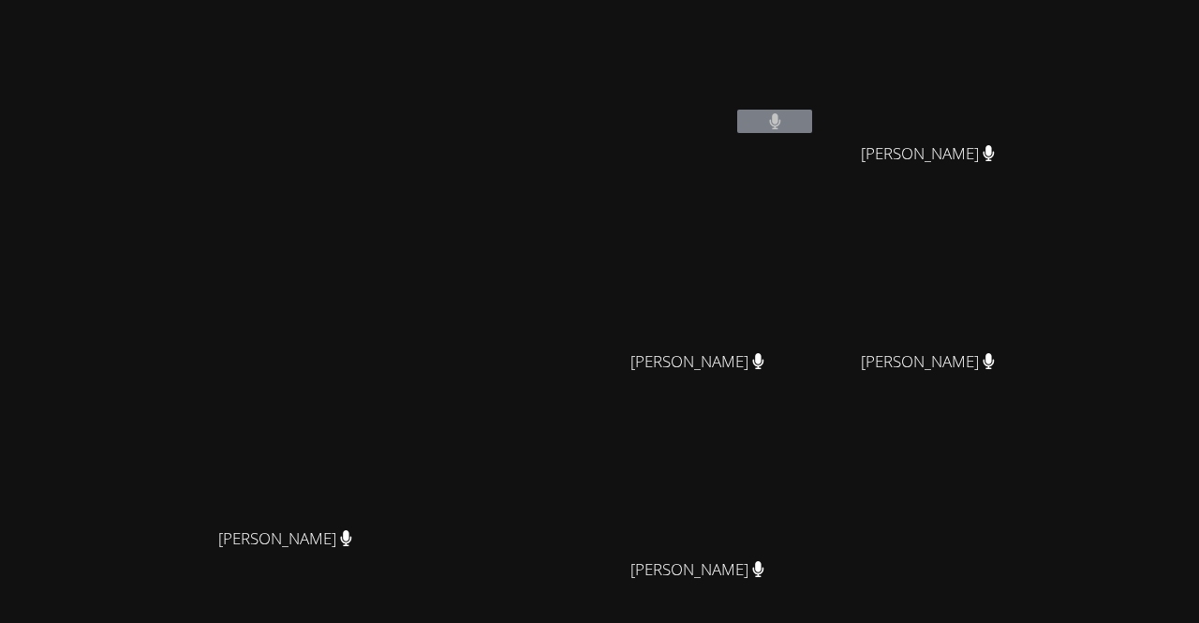
click at [1033, 326] on video at bounding box center [935, 279] width 223 height 126
click at [764, 566] on icon at bounding box center [757, 569] width 11 height 16
click at [816, 479] on video at bounding box center [704, 487] width 223 height 126
click at [789, 443] on video at bounding box center [704, 487] width 223 height 126
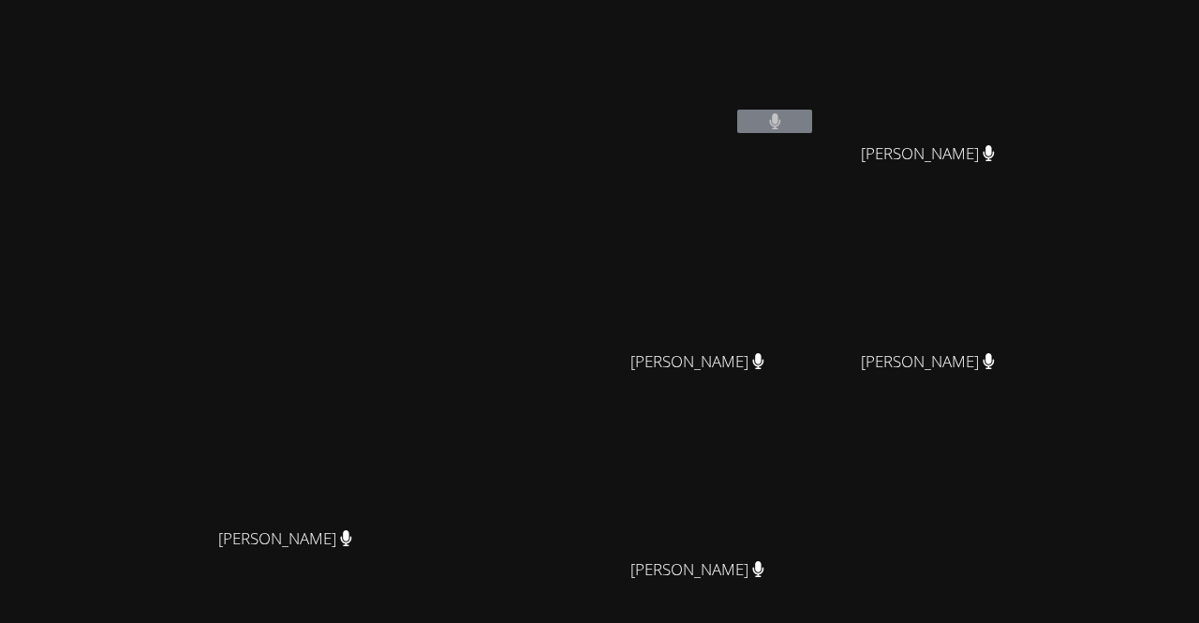
click at [789, 443] on video at bounding box center [704, 487] width 223 height 126
drag, startPoint x: 793, startPoint y: 445, endPoint x: 774, endPoint y: 453, distance: 20.2
click at [774, 453] on video at bounding box center [704, 487] width 223 height 126
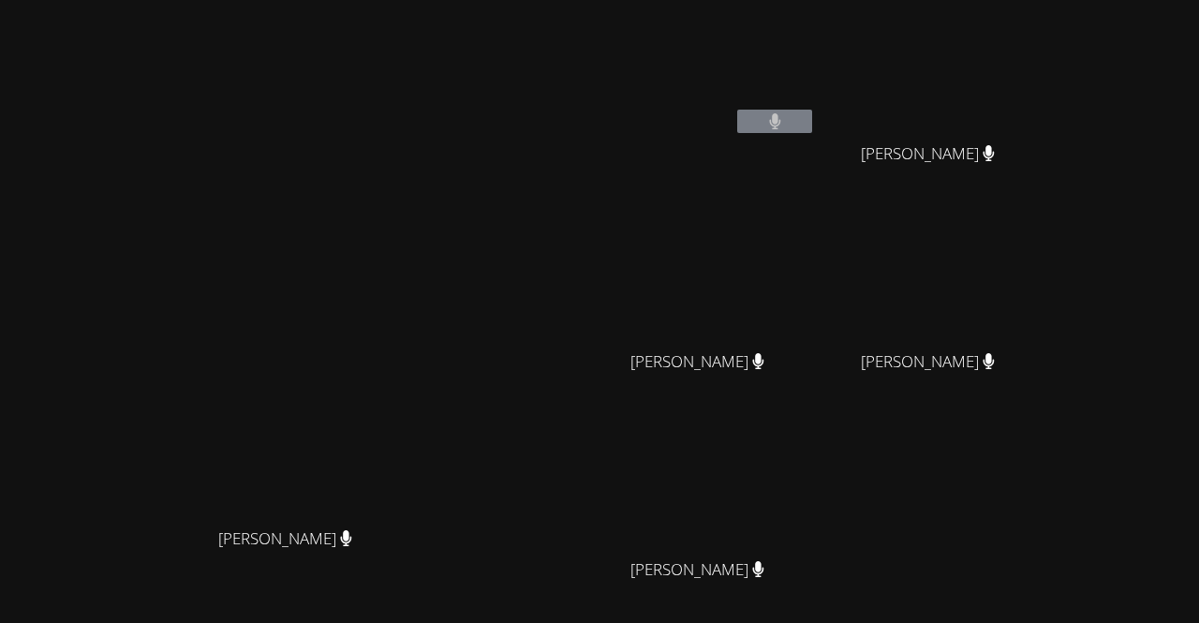
click at [774, 453] on video at bounding box center [704, 487] width 223 height 126
click at [810, 469] on video at bounding box center [704, 487] width 223 height 126
click at [816, 499] on video at bounding box center [704, 487] width 223 height 126
click at [816, 472] on video at bounding box center [704, 487] width 223 height 126
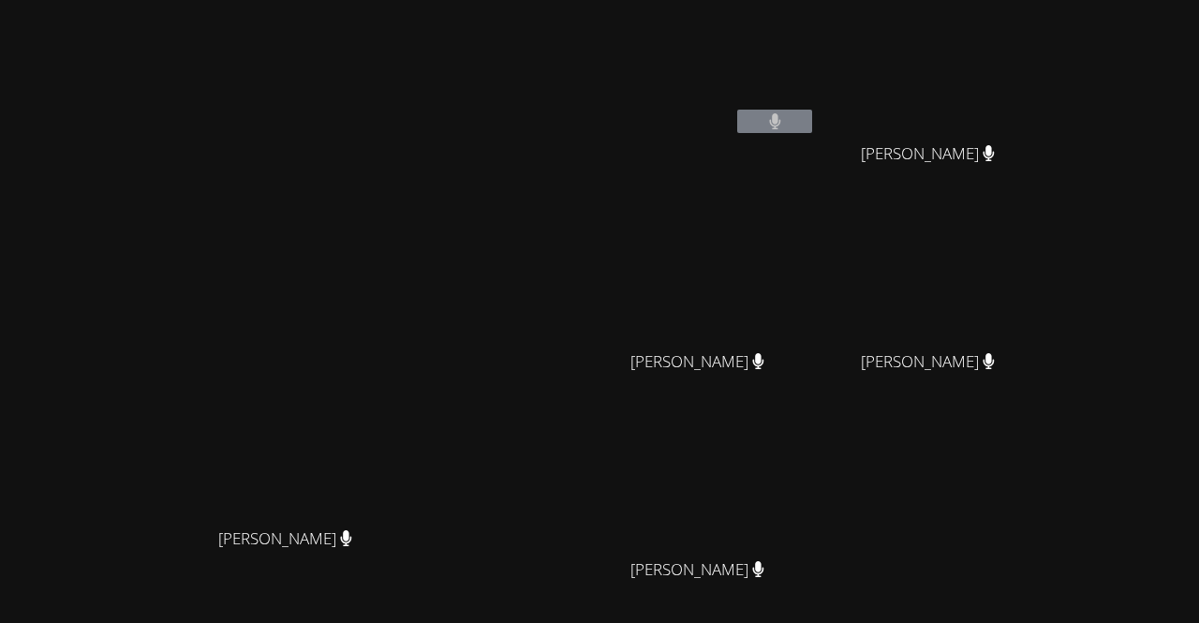
click at [816, 445] on video at bounding box center [704, 487] width 223 height 126
click at [816, 452] on video at bounding box center [704, 487] width 223 height 126
click at [816, 484] on video at bounding box center [704, 487] width 223 height 126
click at [816, 481] on video at bounding box center [704, 487] width 223 height 126
click at [816, 462] on video at bounding box center [704, 487] width 223 height 126
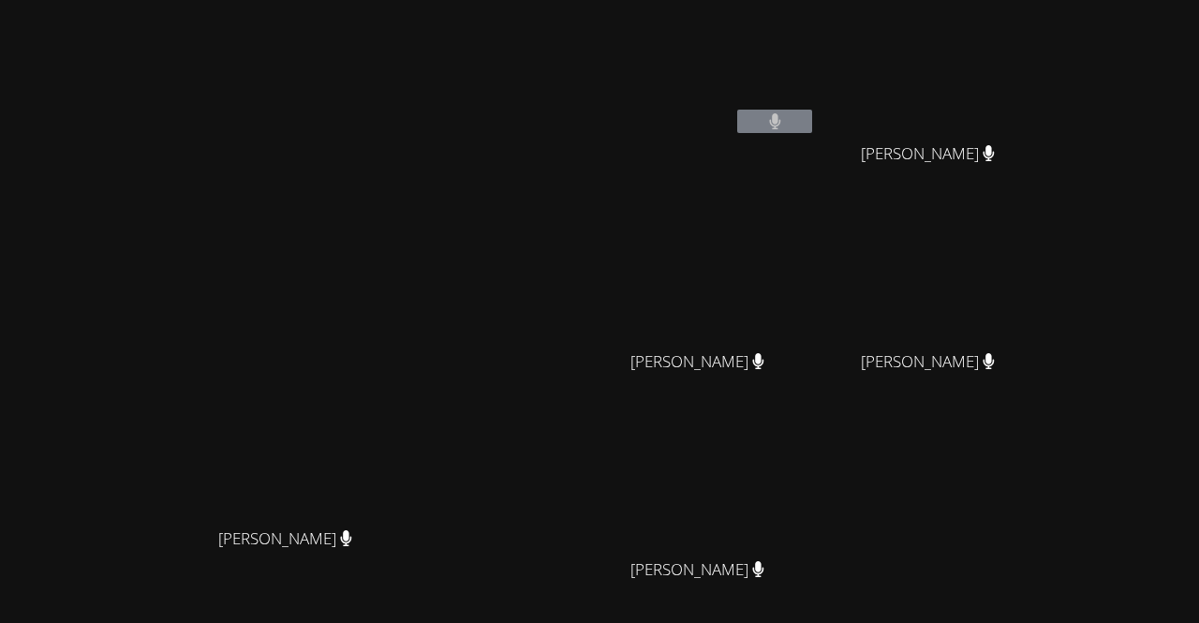
click at [816, 466] on video at bounding box center [704, 487] width 223 height 126
click at [816, 463] on video at bounding box center [704, 487] width 223 height 126
click at [816, 467] on video at bounding box center [704, 487] width 223 height 126
click at [816, 455] on video at bounding box center [704, 487] width 223 height 126
click at [816, 475] on video at bounding box center [704, 487] width 223 height 126
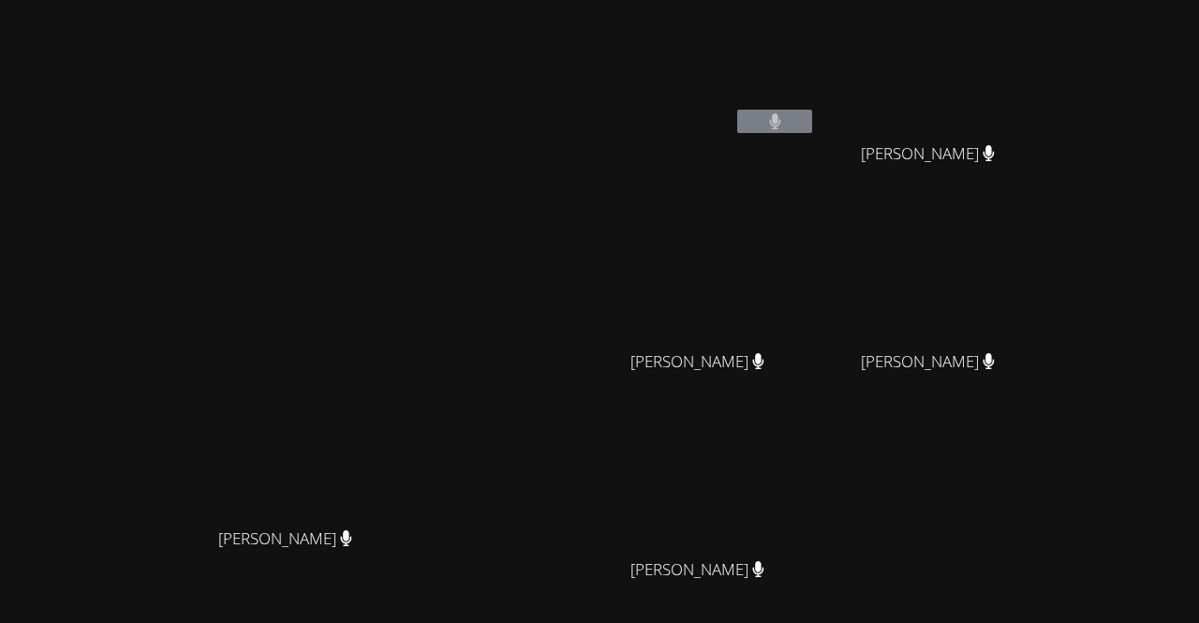
click at [816, 476] on video at bounding box center [704, 487] width 223 height 126
click at [816, 478] on video at bounding box center [704, 487] width 223 height 126
click at [816, 487] on video at bounding box center [704, 487] width 223 height 126
click at [804, 507] on video at bounding box center [704, 487] width 223 height 126
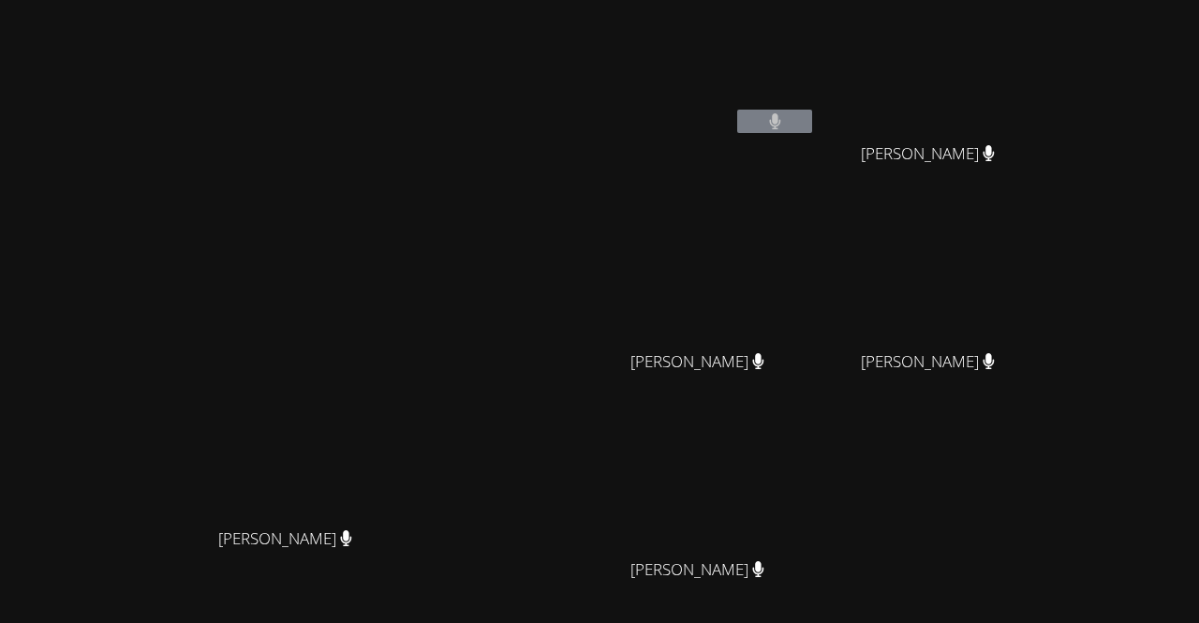
click at [804, 507] on video at bounding box center [704, 487] width 223 height 126
click at [434, 448] on video at bounding box center [293, 357] width 281 height 321
click at [816, 479] on video at bounding box center [704, 487] width 223 height 126
click at [965, 48] on video at bounding box center [935, 70] width 223 height 126
click at [812, 117] on button at bounding box center [774, 121] width 75 height 23
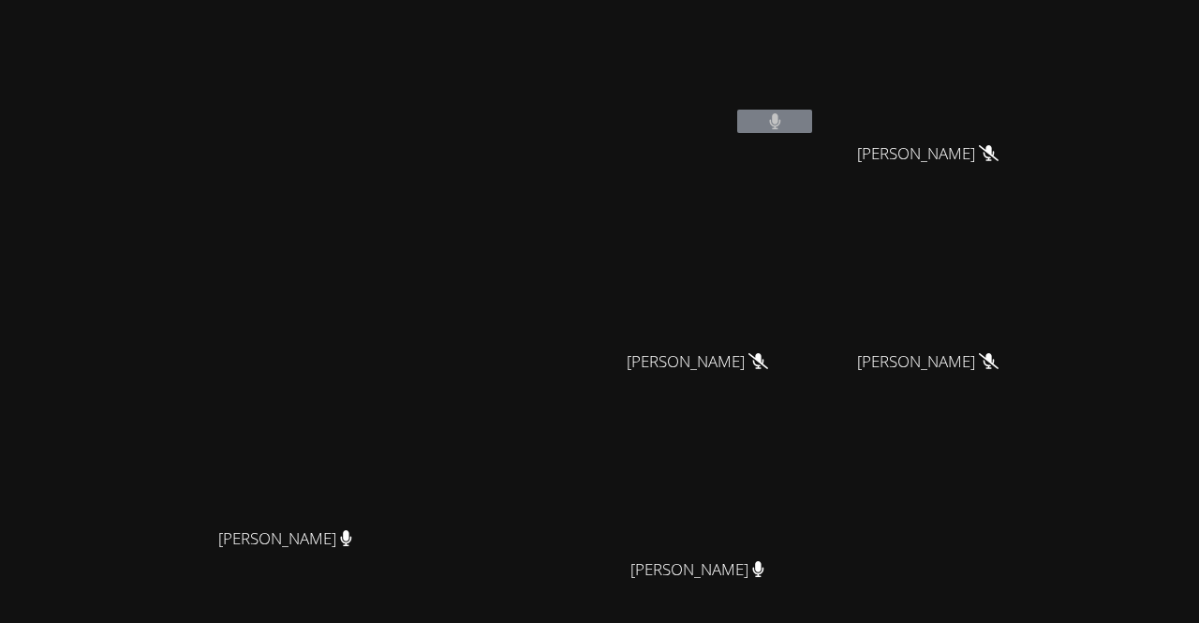
click at [812, 111] on button at bounding box center [774, 121] width 75 height 23
click at [782, 113] on icon at bounding box center [775, 121] width 12 height 16
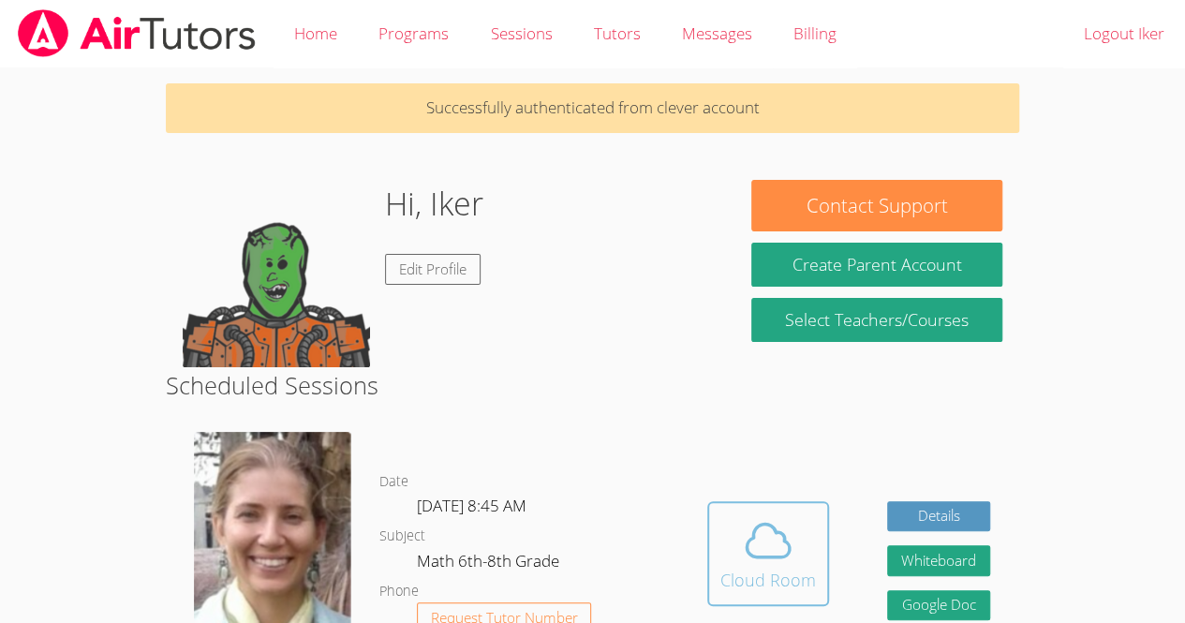
click at [740, 558] on span at bounding box center [769, 540] width 96 height 52
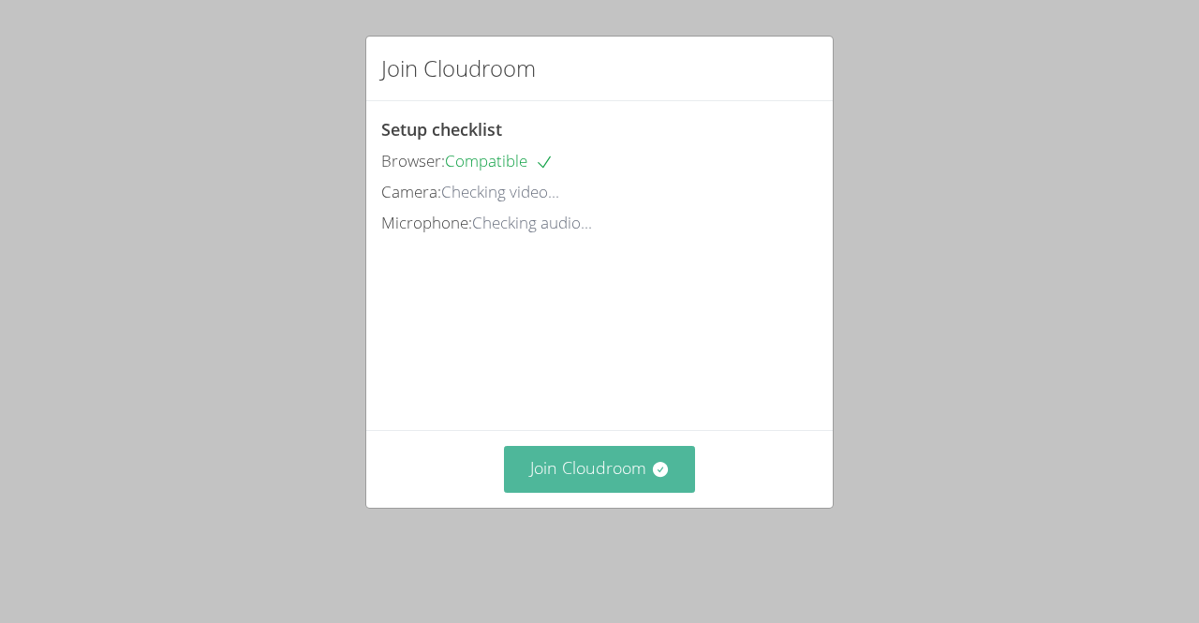
click at [540, 482] on button "Join Cloudroom" at bounding box center [600, 469] width 192 height 46
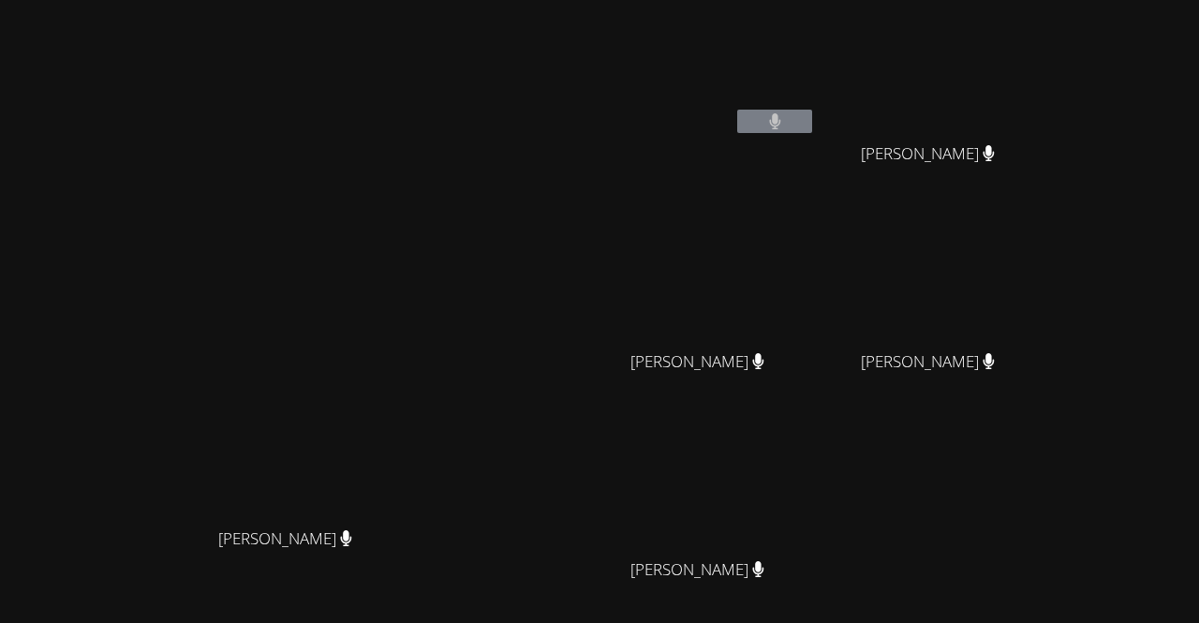
click at [1047, 325] on video at bounding box center [935, 279] width 223 height 126
click at [1047, 290] on video at bounding box center [935, 279] width 223 height 126
drag, startPoint x: 1061, startPoint y: 290, endPoint x: 1111, endPoint y: 393, distance: 114.8
click at [1047, 393] on div "[PERSON_NAME]" at bounding box center [935, 378] width 223 height 75
click at [1047, 321] on video at bounding box center [935, 279] width 223 height 126
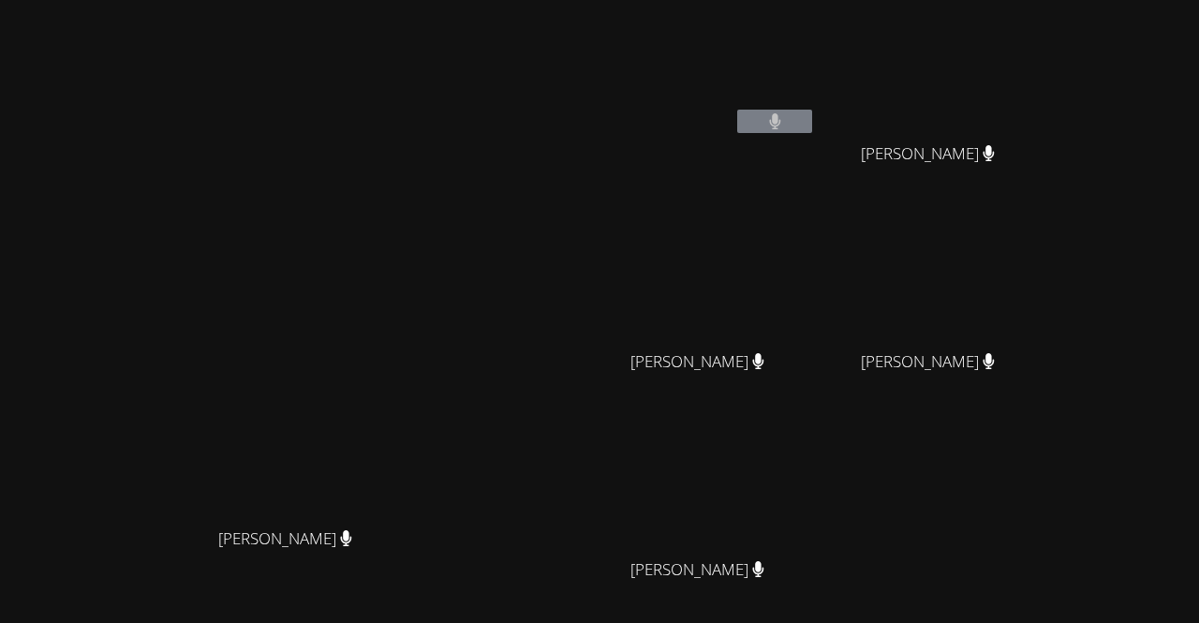
click at [1047, 315] on video at bounding box center [935, 279] width 223 height 126
click at [1047, 314] on video at bounding box center [935, 279] width 223 height 126
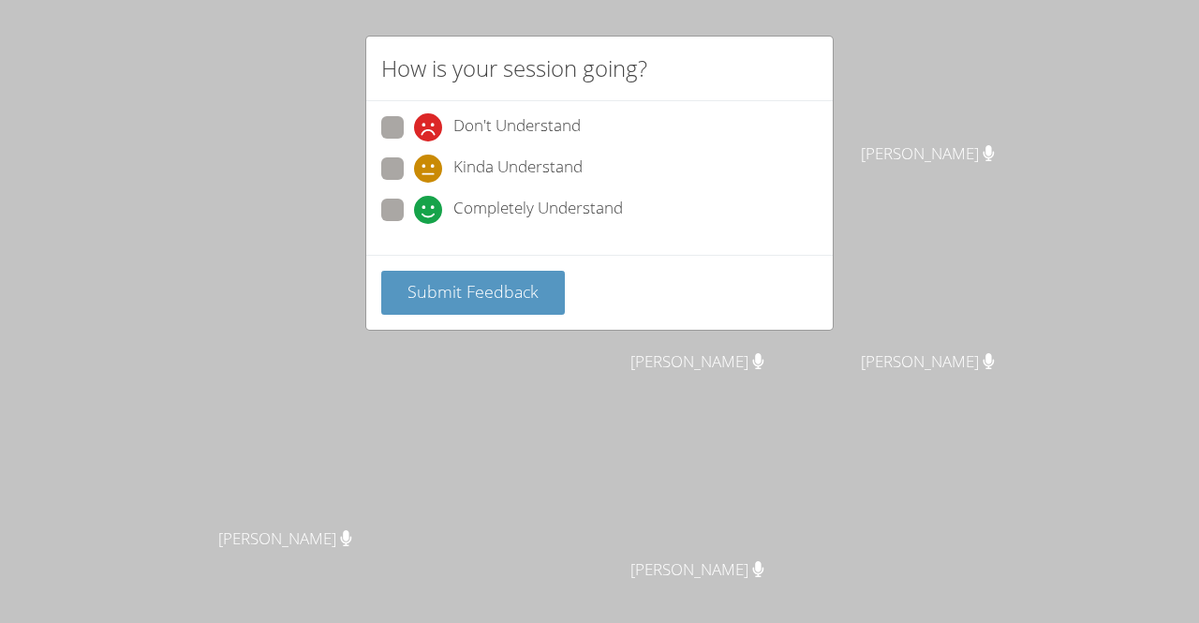
click at [426, 205] on icon at bounding box center [428, 210] width 28 height 28
click at [426, 205] on input "Completely Understand" at bounding box center [422, 207] width 16 height 16
radio input "true"
click at [426, 205] on icon at bounding box center [428, 210] width 28 height 28
click at [426, 205] on input "Completely Understand" at bounding box center [422, 207] width 16 height 16
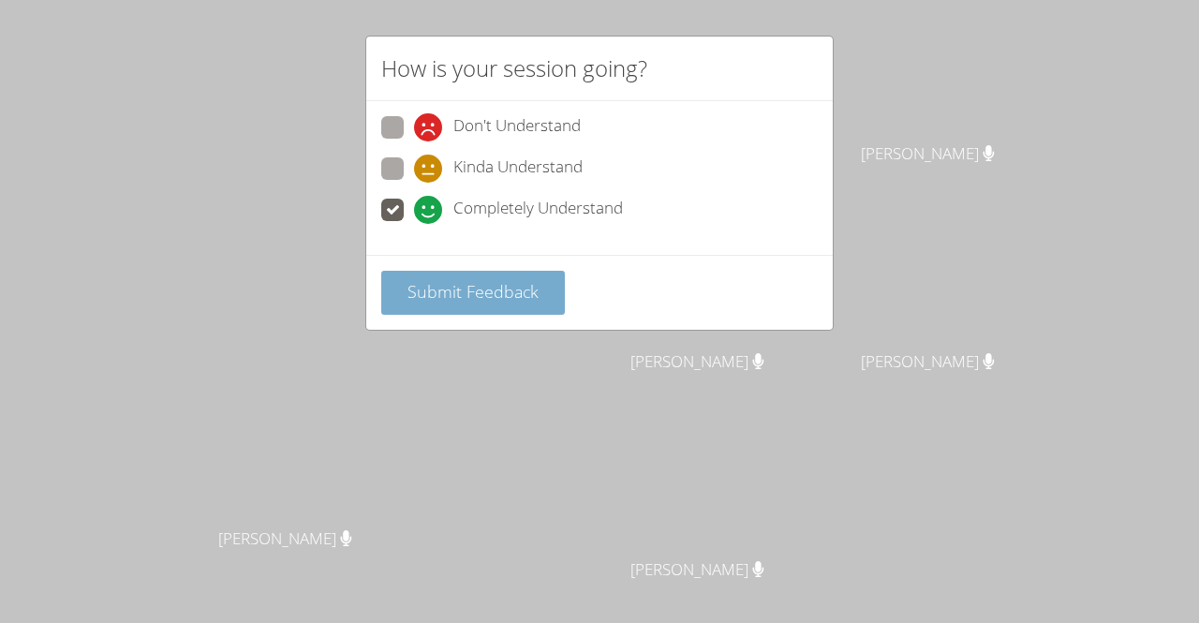
click at [459, 271] on button "Submit Feedback" at bounding box center [473, 293] width 184 height 44
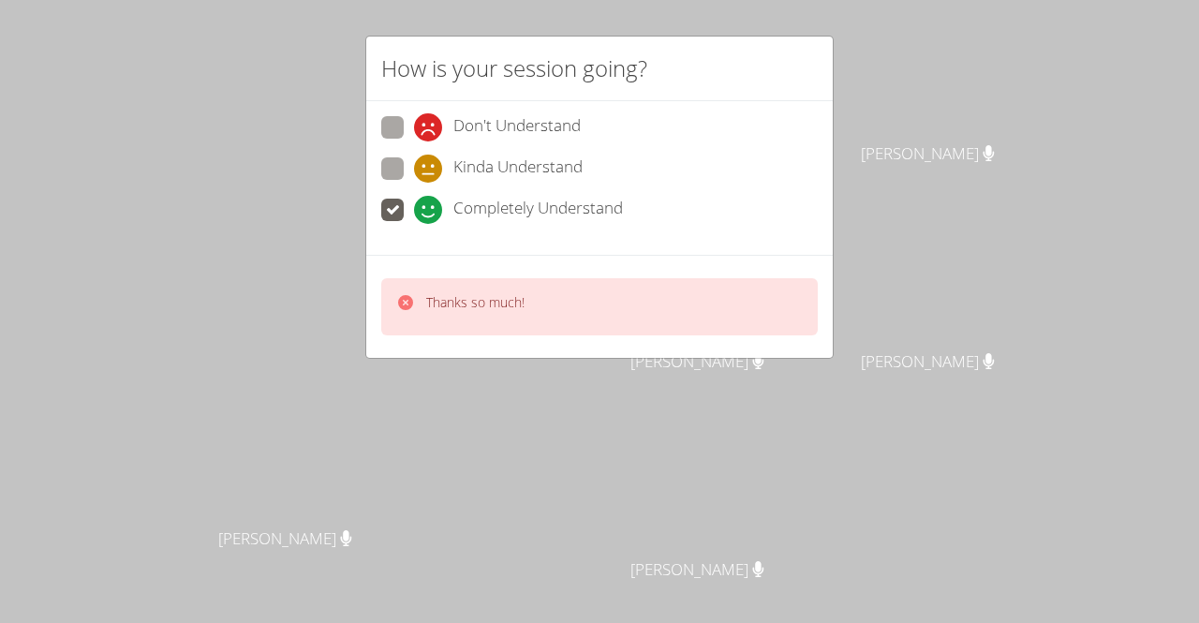
click at [433, 161] on icon at bounding box center [428, 169] width 28 height 28
click at [430, 161] on input "Kinda Understand" at bounding box center [422, 165] width 16 height 16
radio input "true"
click at [428, 211] on icon at bounding box center [428, 210] width 28 height 28
click at [428, 211] on input "Completely Understand" at bounding box center [422, 207] width 16 height 16
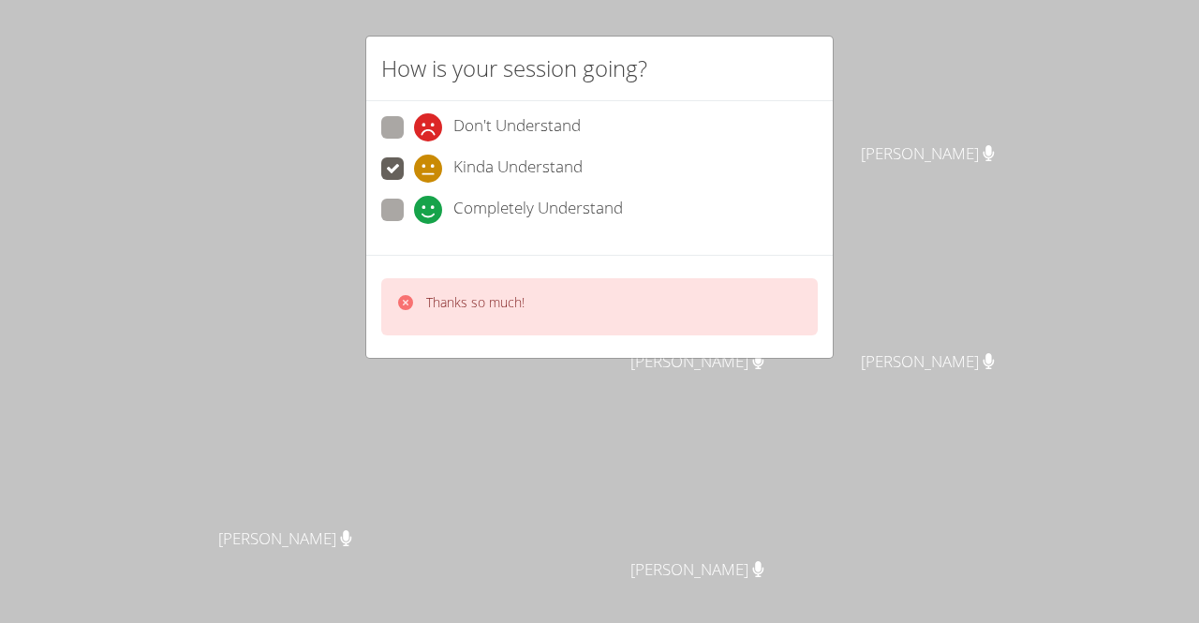
radio input "true"
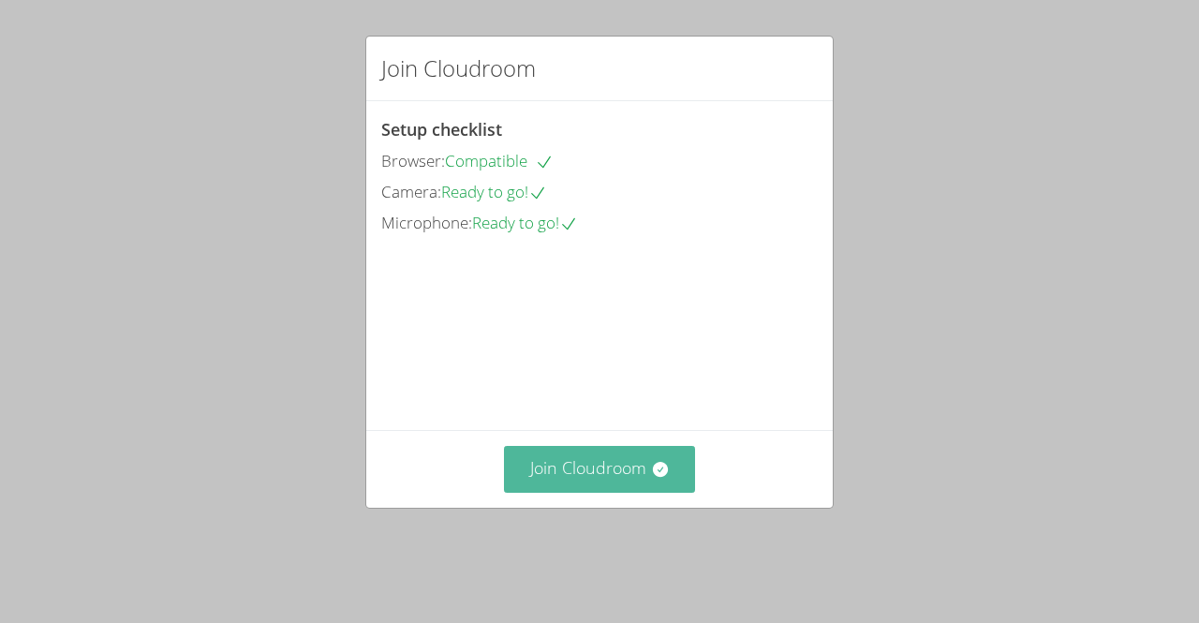
click at [607, 492] on button "Join Cloudroom" at bounding box center [600, 469] width 192 height 46
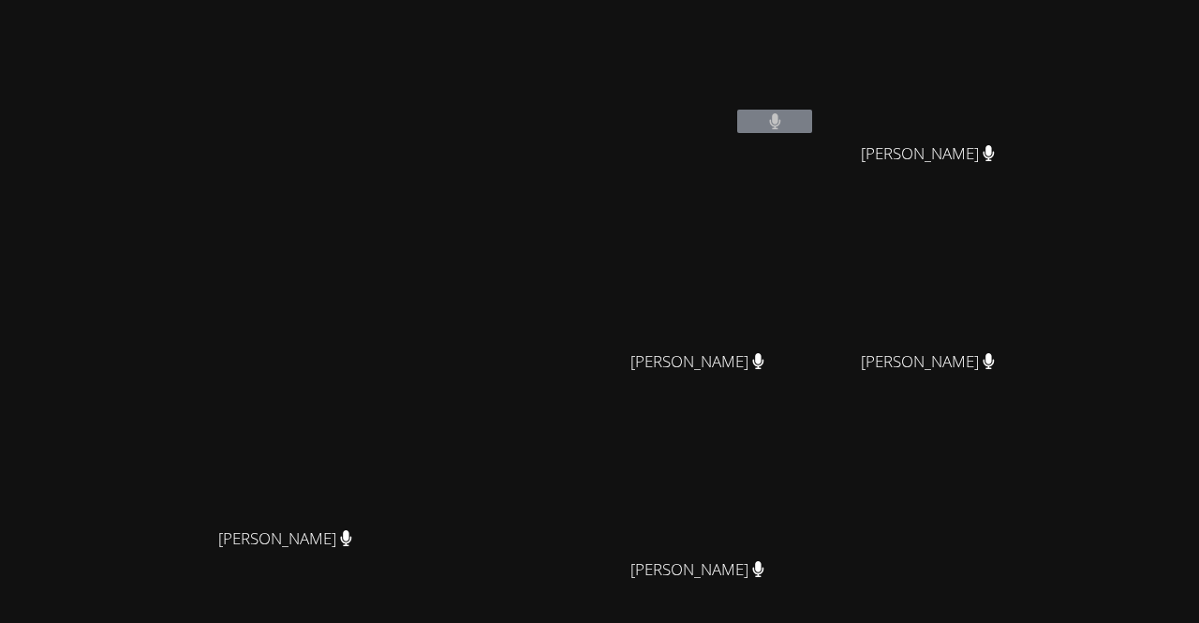
click at [975, 277] on video at bounding box center [935, 279] width 223 height 126
click at [1003, 290] on video at bounding box center [935, 279] width 223 height 126
drag, startPoint x: 997, startPoint y: 286, endPoint x: 988, endPoint y: 284, distance: 9.6
click at [988, 284] on video at bounding box center [935, 279] width 223 height 126
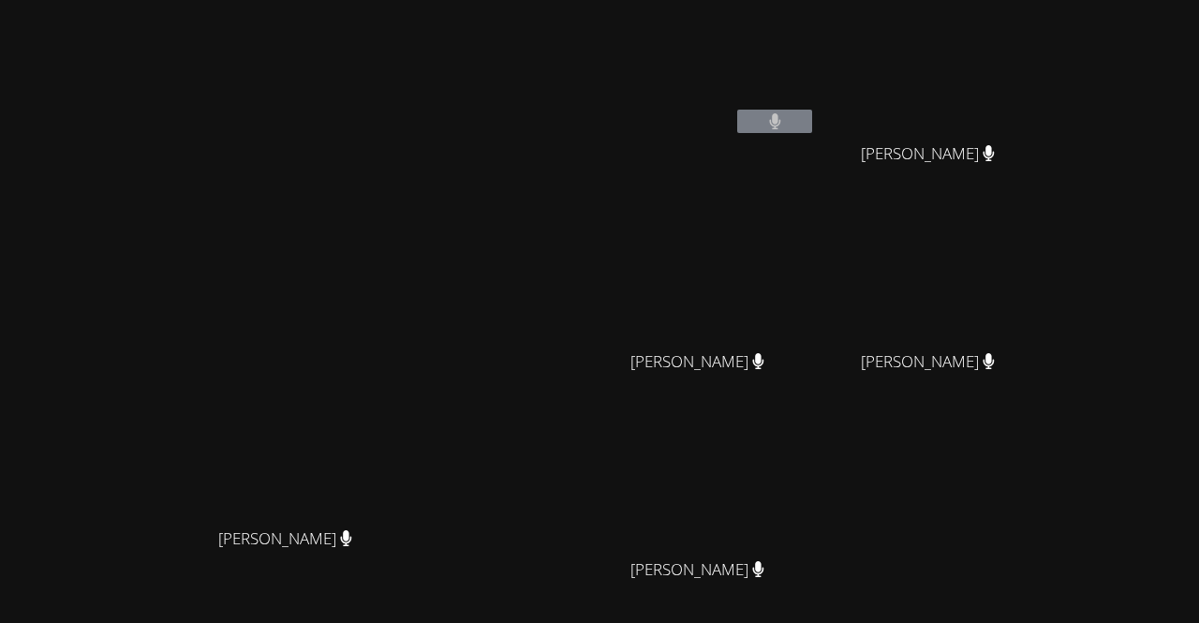
click at [1047, 286] on video at bounding box center [935, 279] width 223 height 126
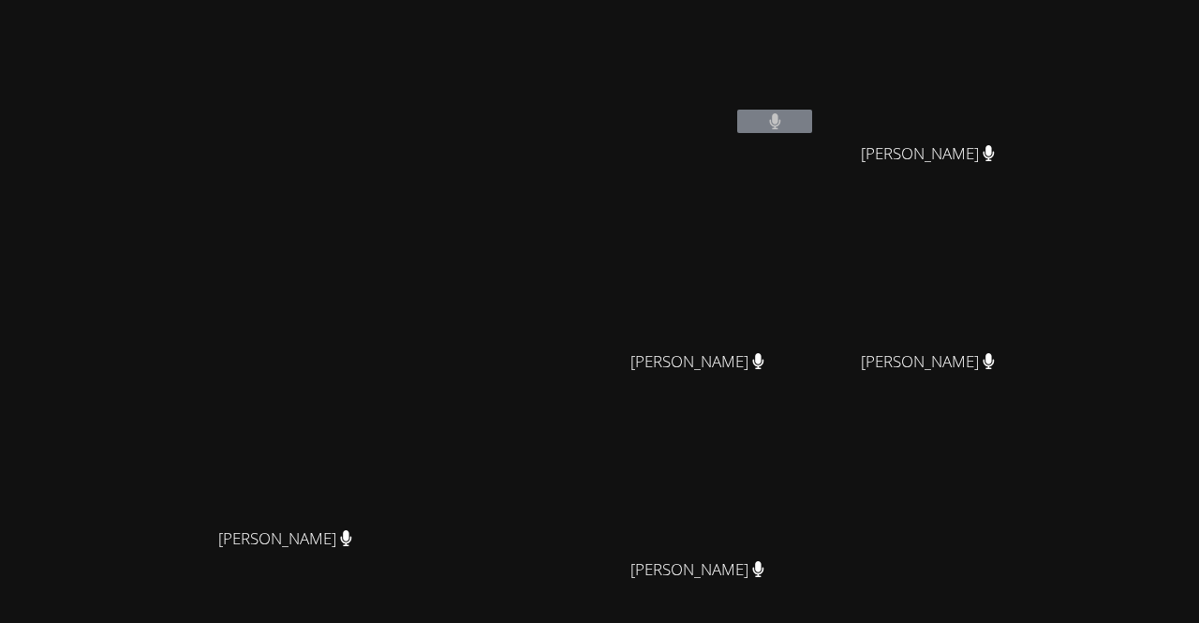
click at [1047, 286] on video at bounding box center [935, 279] width 223 height 126
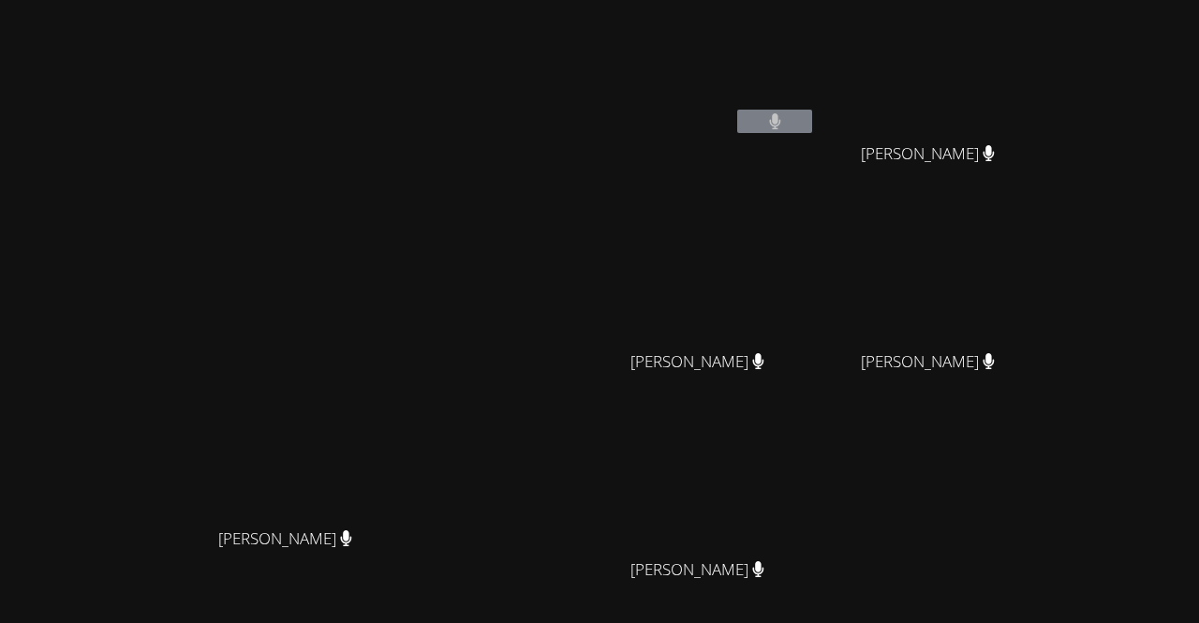
click at [1047, 286] on video at bounding box center [935, 279] width 223 height 126
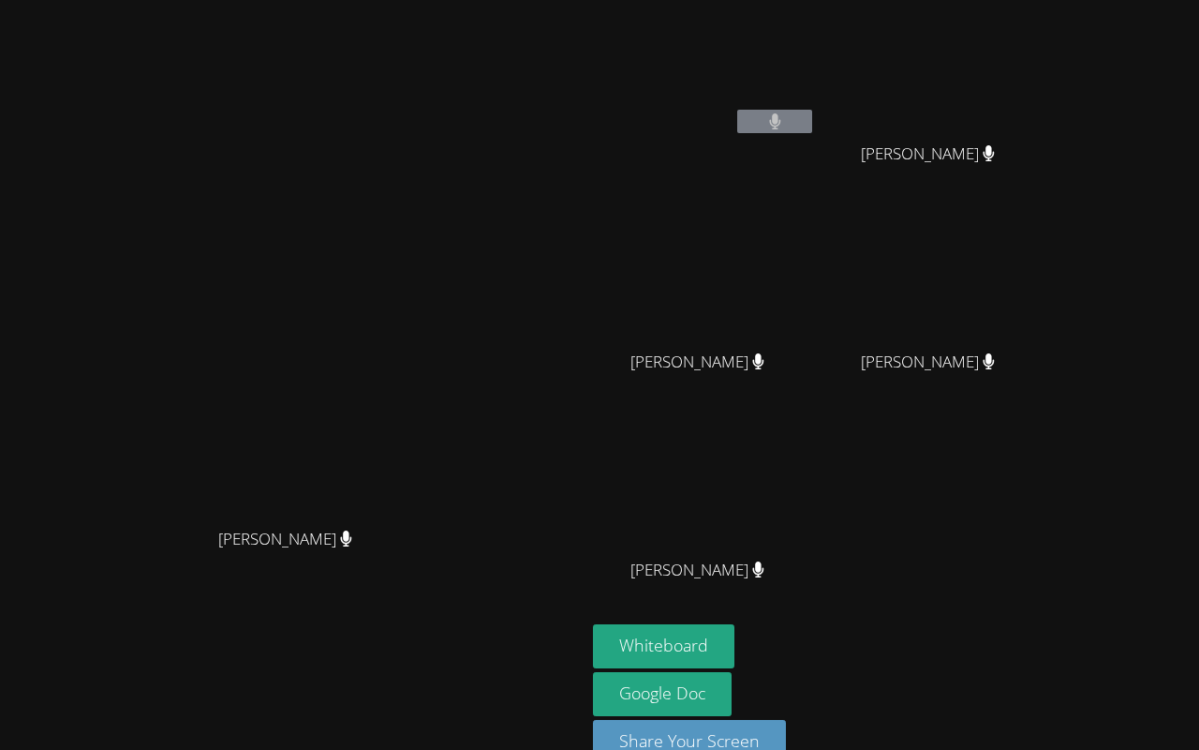
drag, startPoint x: 1129, startPoint y: 710, endPoint x: 1181, endPoint y: 645, distance: 83.4
click at [1181, 622] on video at bounding box center [599, 375] width 1199 height 750
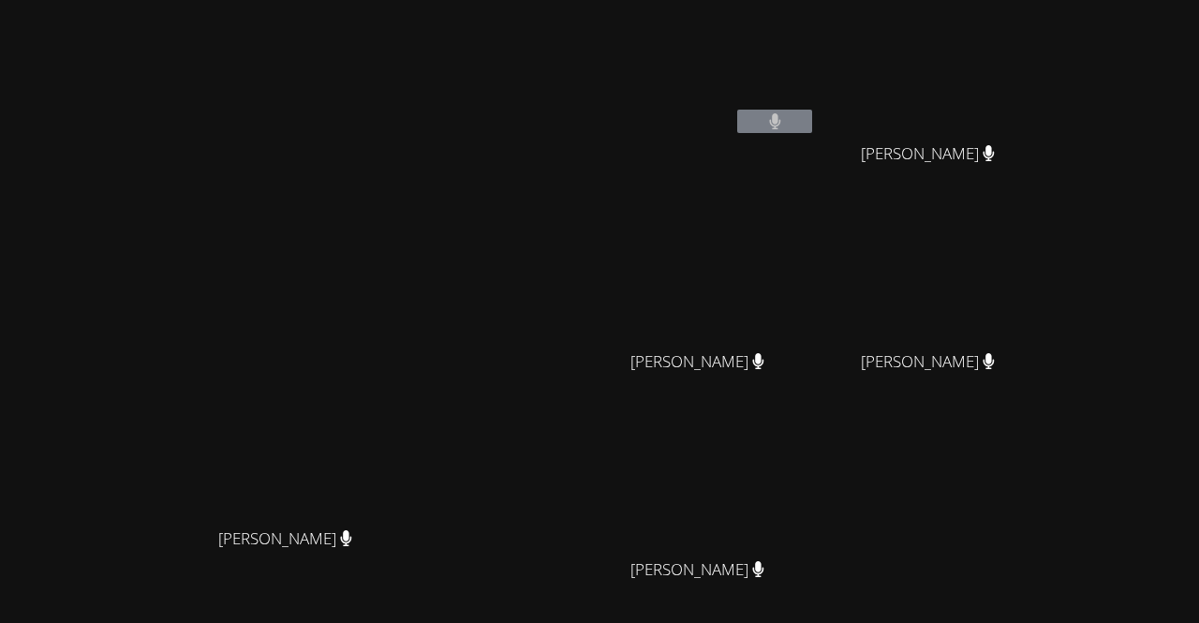
click at [816, 269] on video at bounding box center [704, 279] width 223 height 126
drag, startPoint x: 868, startPoint y: 269, endPoint x: 774, endPoint y: 290, distance: 95.9
click at [774, 290] on video at bounding box center [704, 279] width 223 height 126
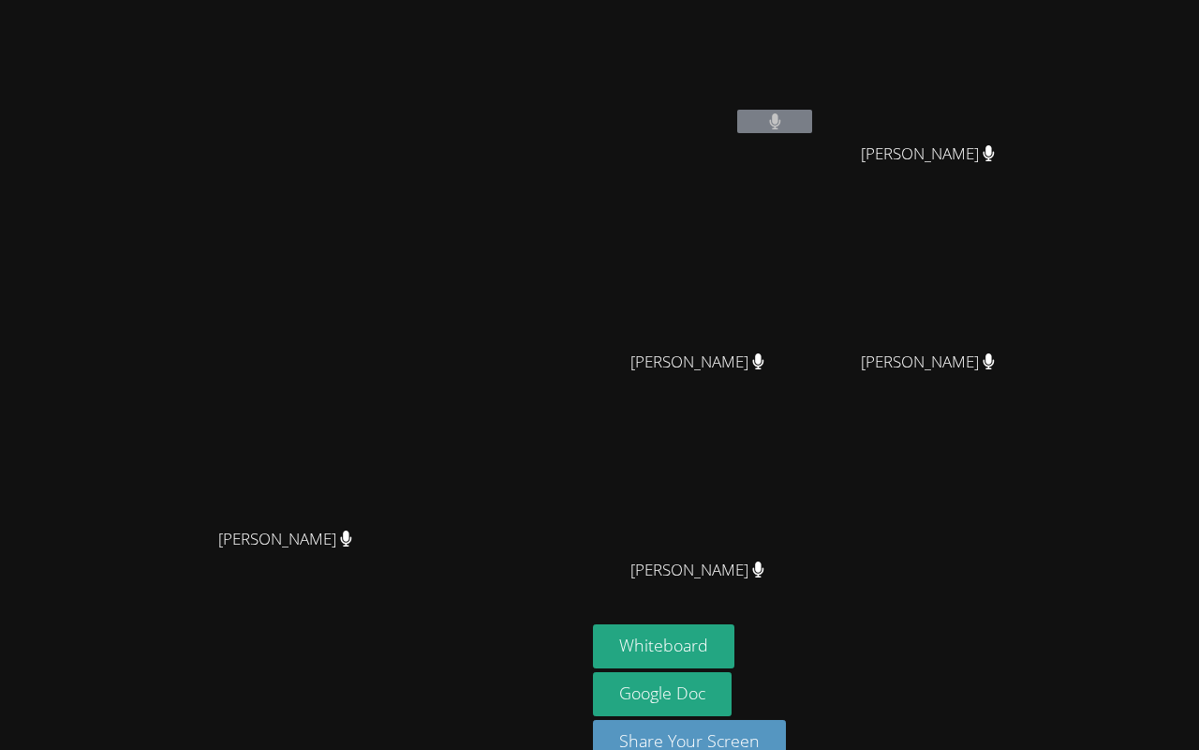
drag, startPoint x: 774, startPoint y: 371, endPoint x: 671, endPoint y: 577, distance: 230.5
click at [671, 577] on video at bounding box center [599, 375] width 1199 height 750
click at [598, 506] on video at bounding box center [599, 375] width 1199 height 750
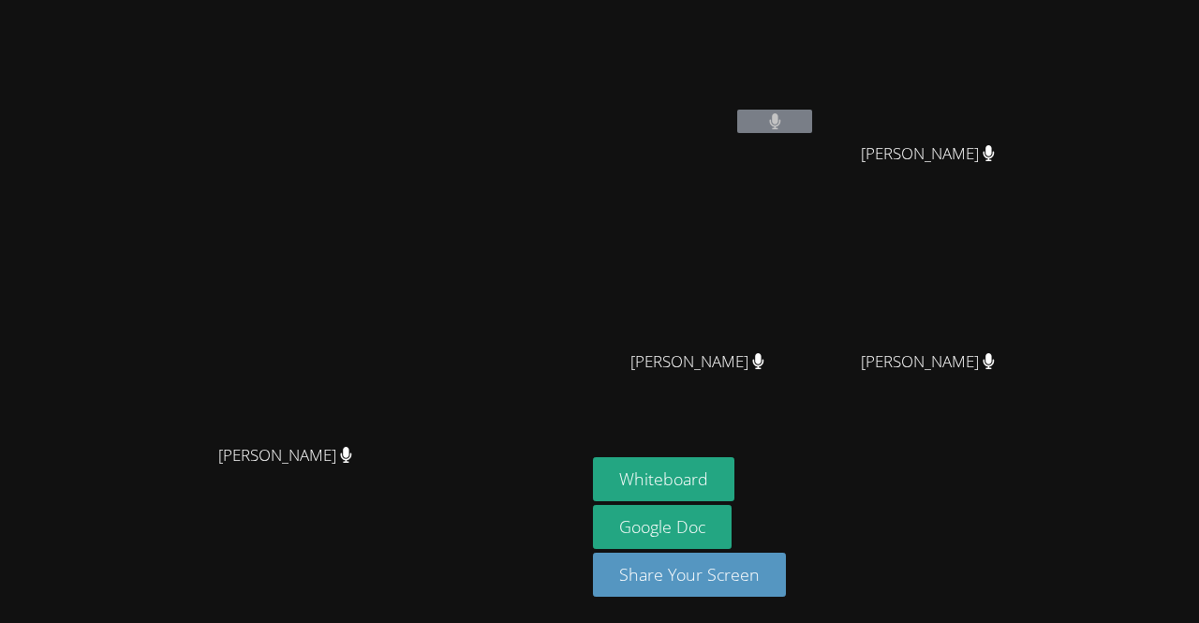
click at [1047, 74] on video at bounding box center [935, 70] width 223 height 126
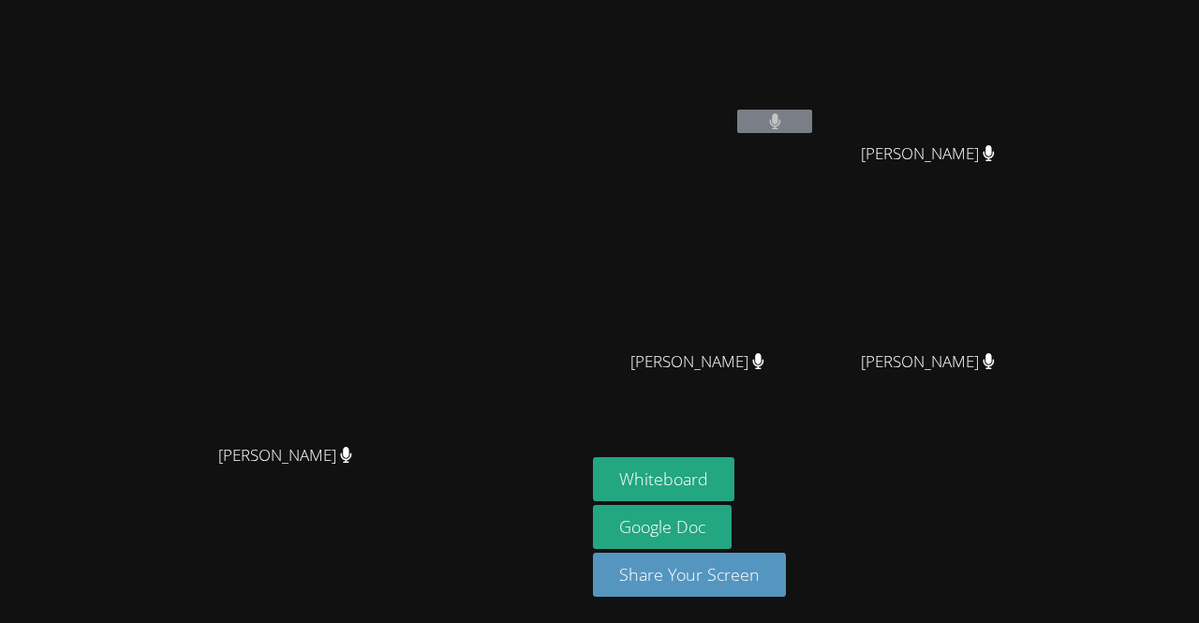
click at [1023, 65] on video at bounding box center [935, 70] width 223 height 126
drag, startPoint x: 1023, startPoint y: 65, endPoint x: 1098, endPoint y: 28, distance: 83.4
click at [1047, 28] on video at bounding box center [935, 70] width 223 height 126
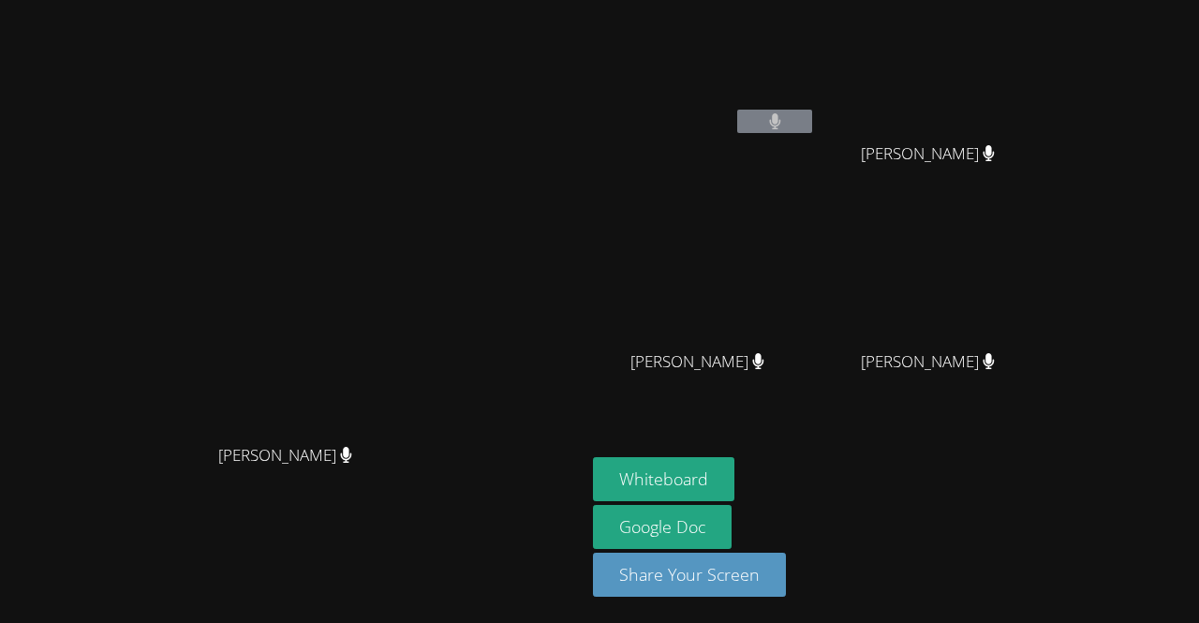
click at [1047, 28] on video at bounding box center [935, 70] width 223 height 126
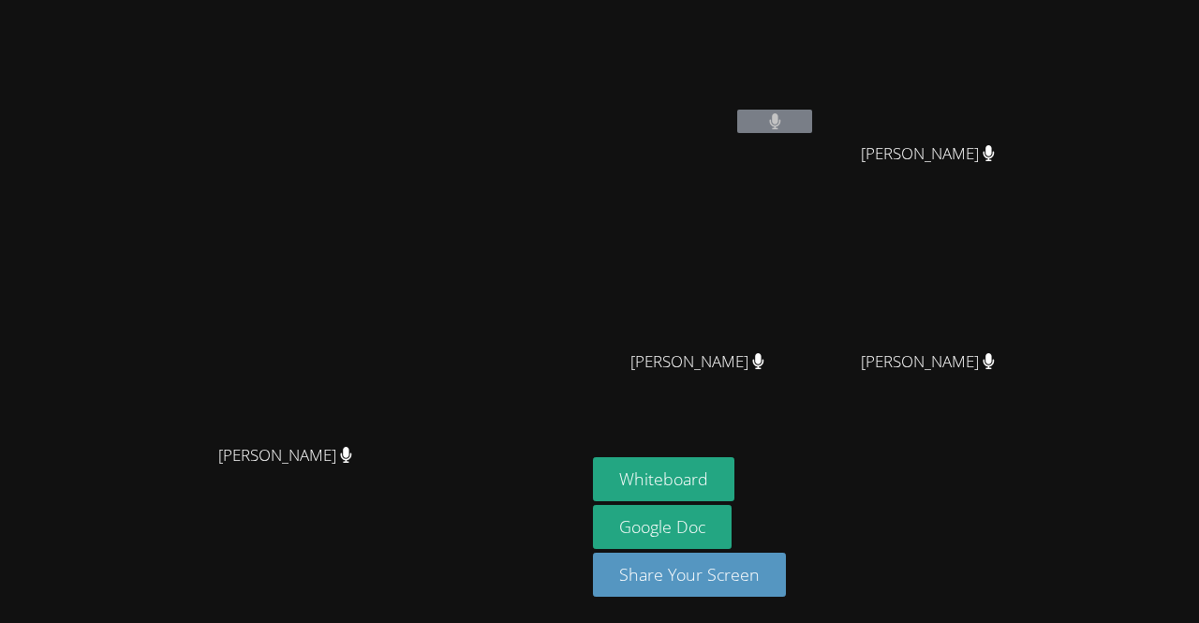
click at [1047, 28] on video at bounding box center [935, 70] width 223 height 126
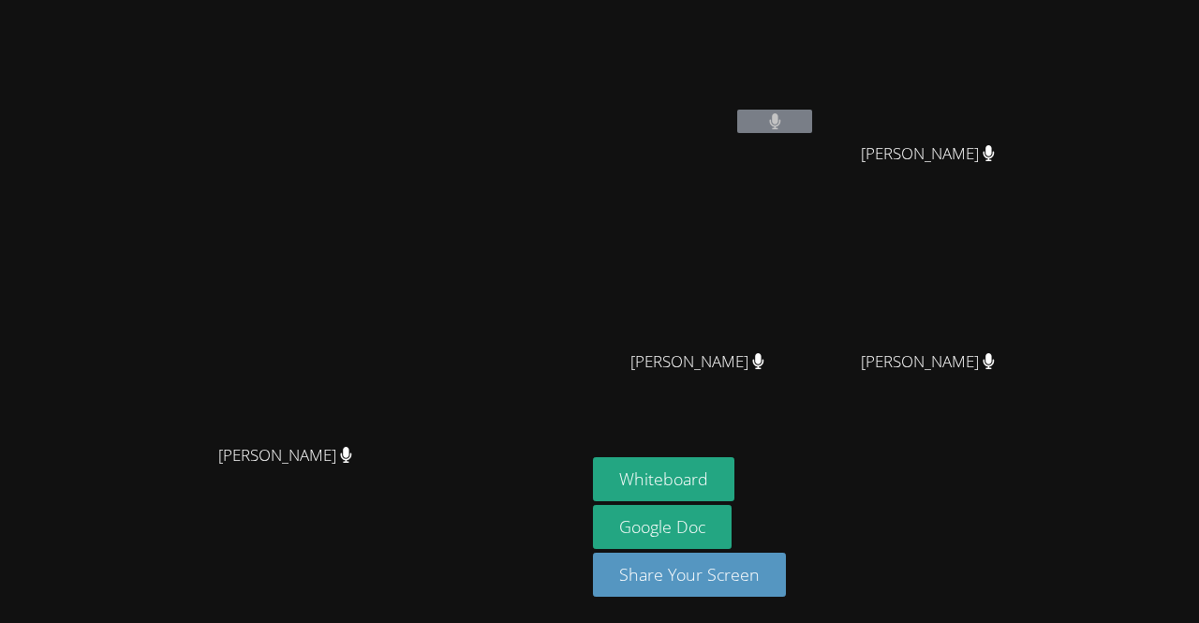
click at [1047, 28] on video at bounding box center [935, 70] width 223 height 126
click at [434, 435] on video at bounding box center [293, 273] width 281 height 321
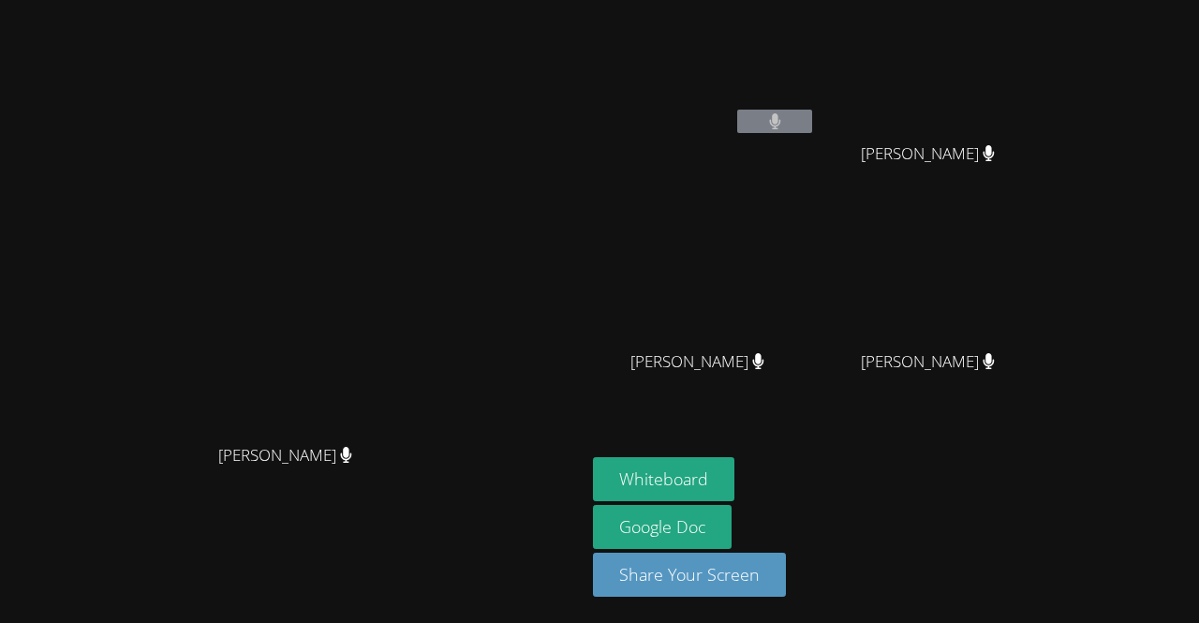
click at [1020, 47] on video at bounding box center [935, 70] width 223 height 126
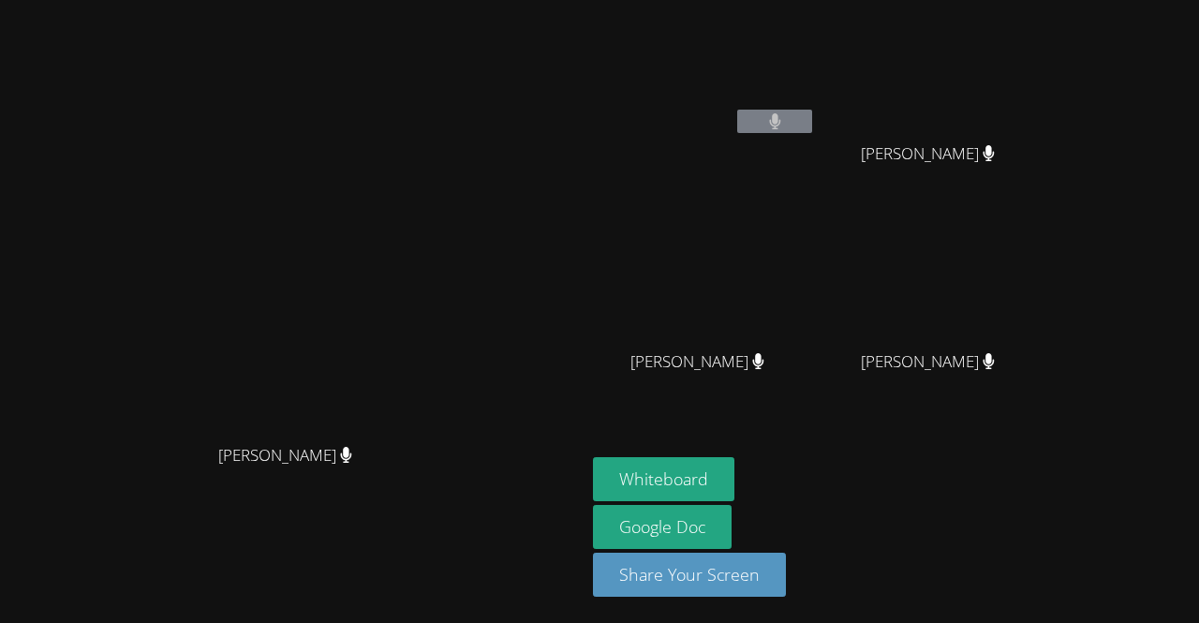
click at [1020, 47] on video at bounding box center [935, 70] width 223 height 126
